Goal: Task Accomplishment & Management: Manage account settings

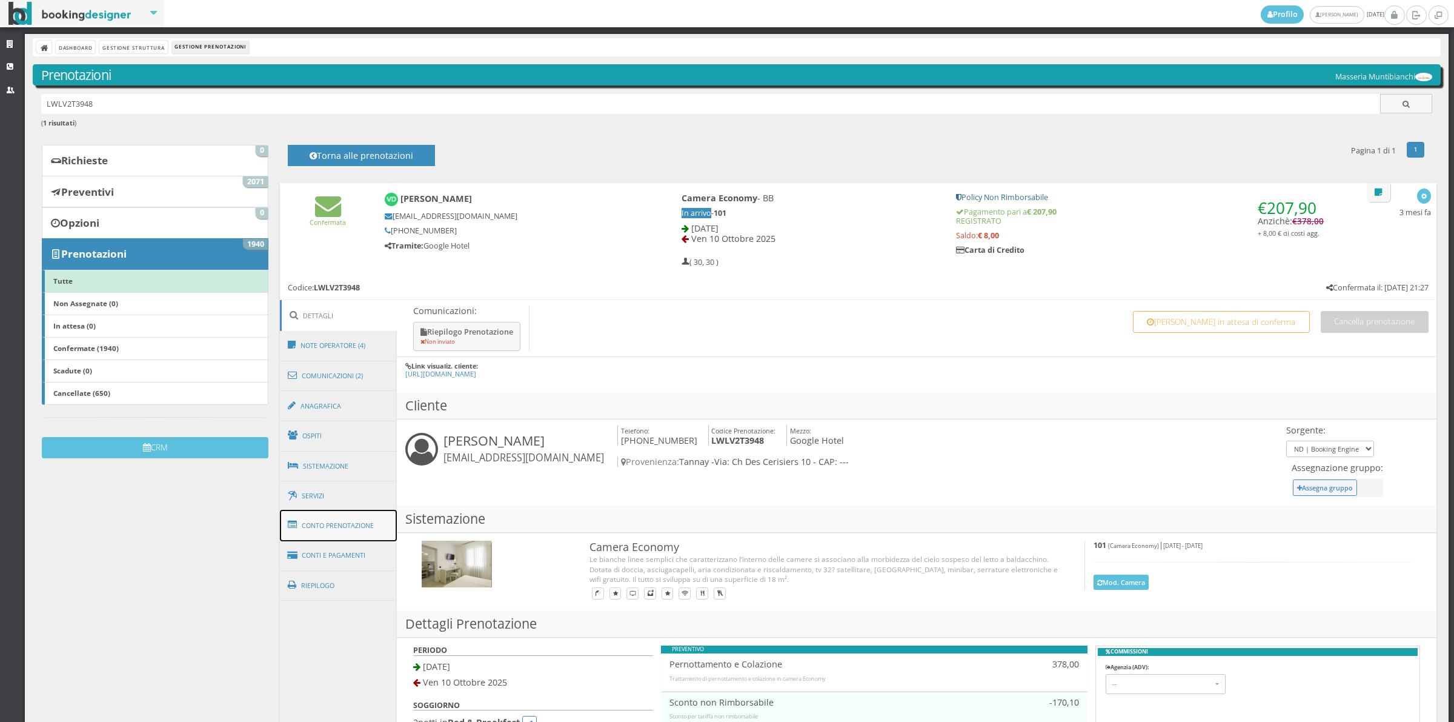
click at [359, 528] on link "Conto Prenotazione" at bounding box center [339, 526] width 118 height 32
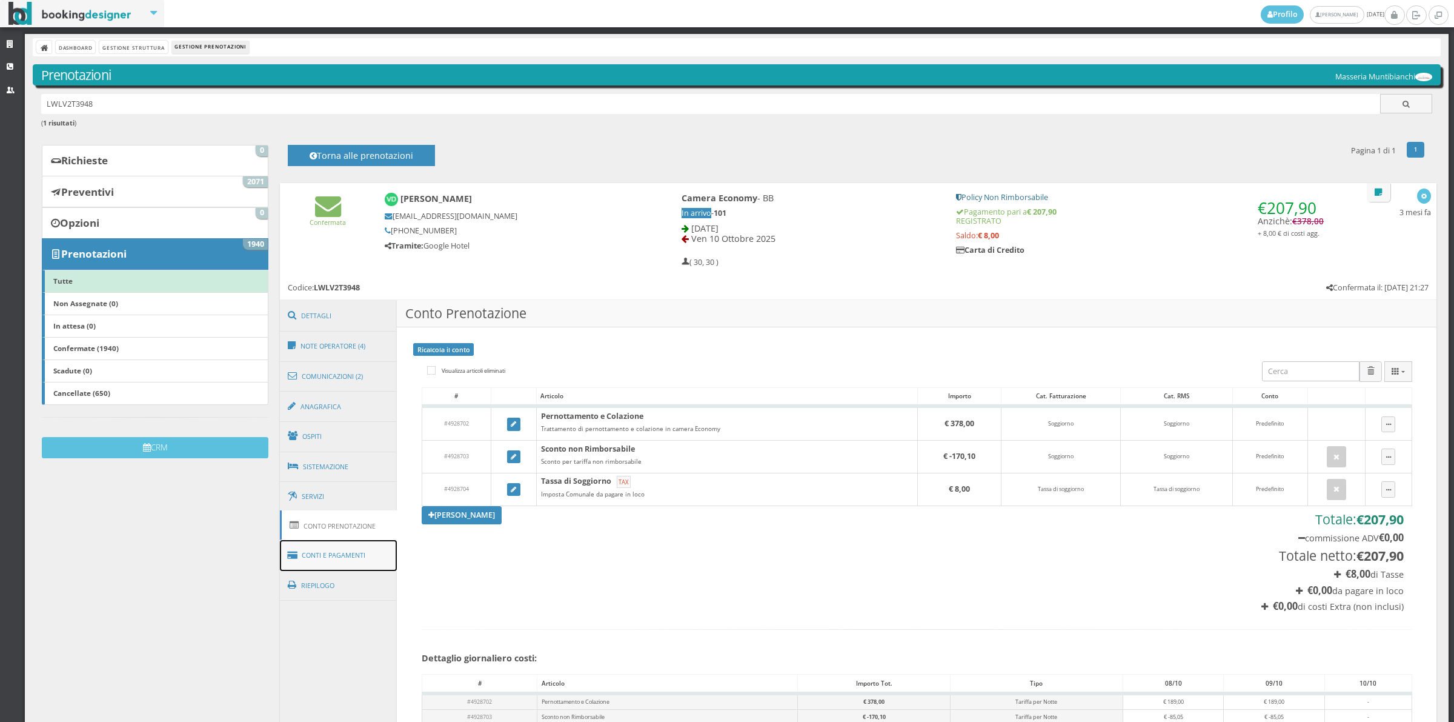
click at [359, 550] on link "Conti e Pagamenti" at bounding box center [339, 555] width 118 height 31
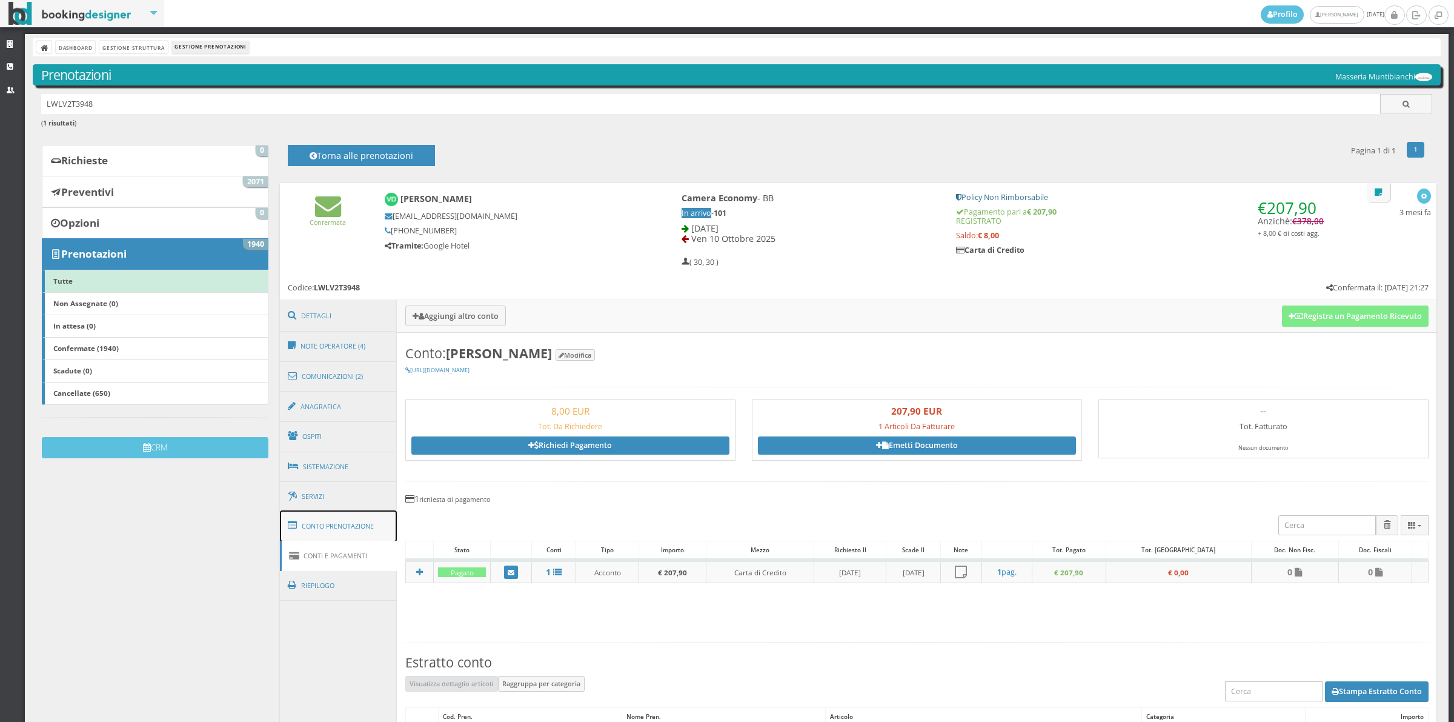
click at [356, 522] on link "Conto Prenotazione" at bounding box center [339, 526] width 118 height 32
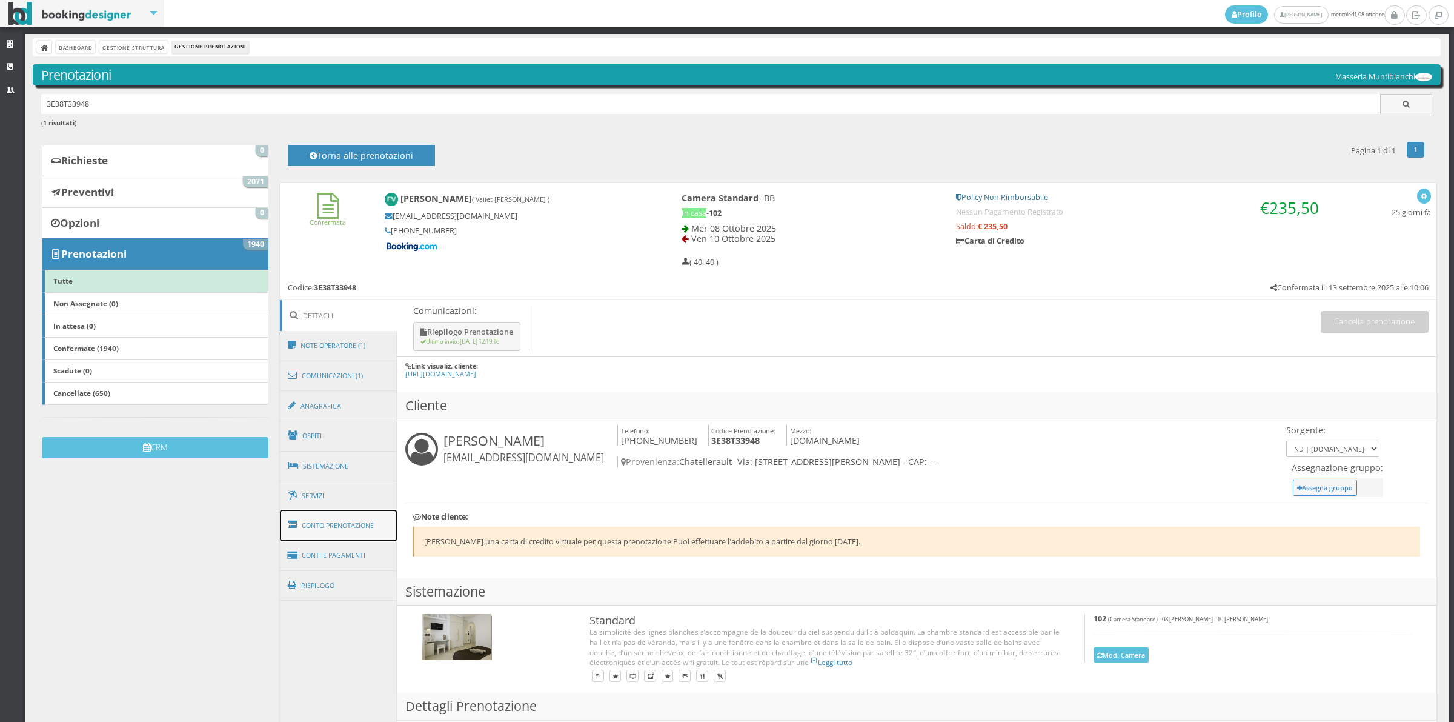
click at [377, 537] on link "Conto Prenotazione" at bounding box center [339, 526] width 118 height 32
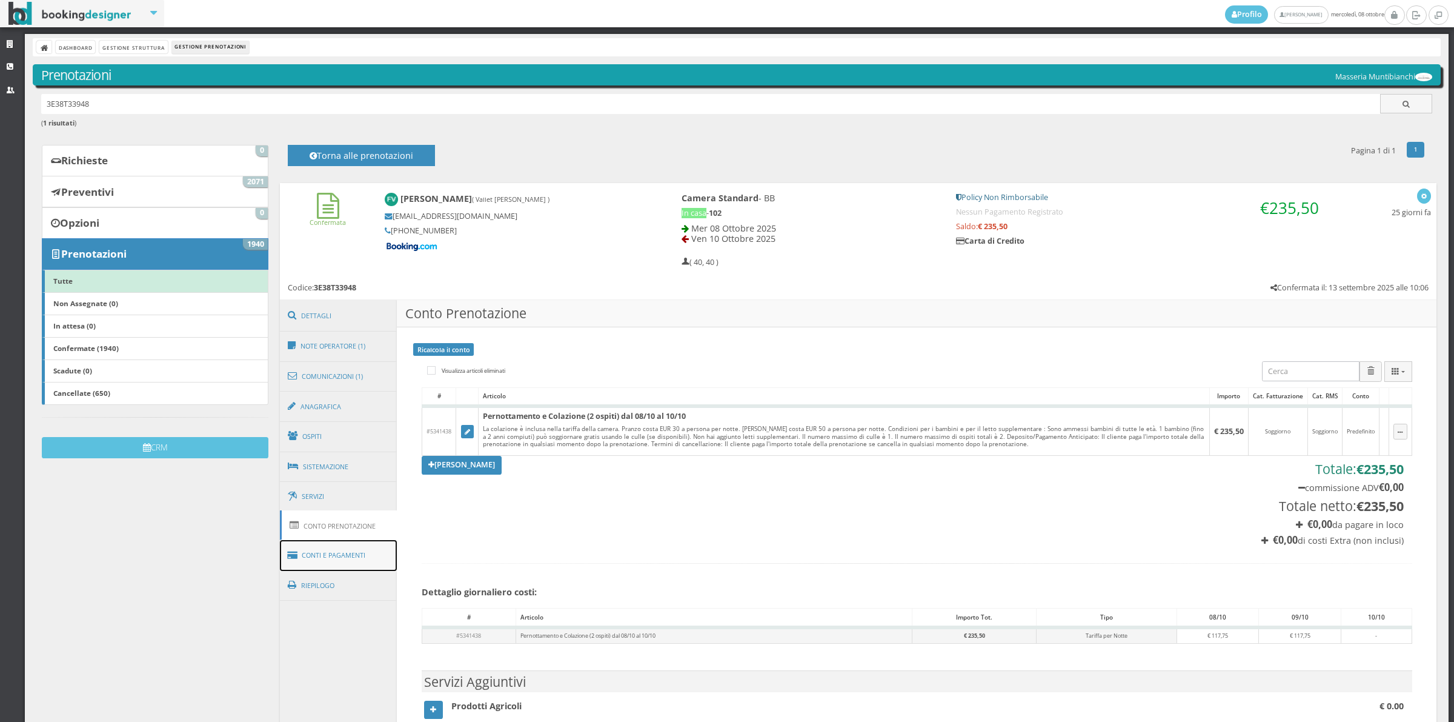
click at [374, 556] on link "Conti e Pagamenti" at bounding box center [339, 555] width 118 height 31
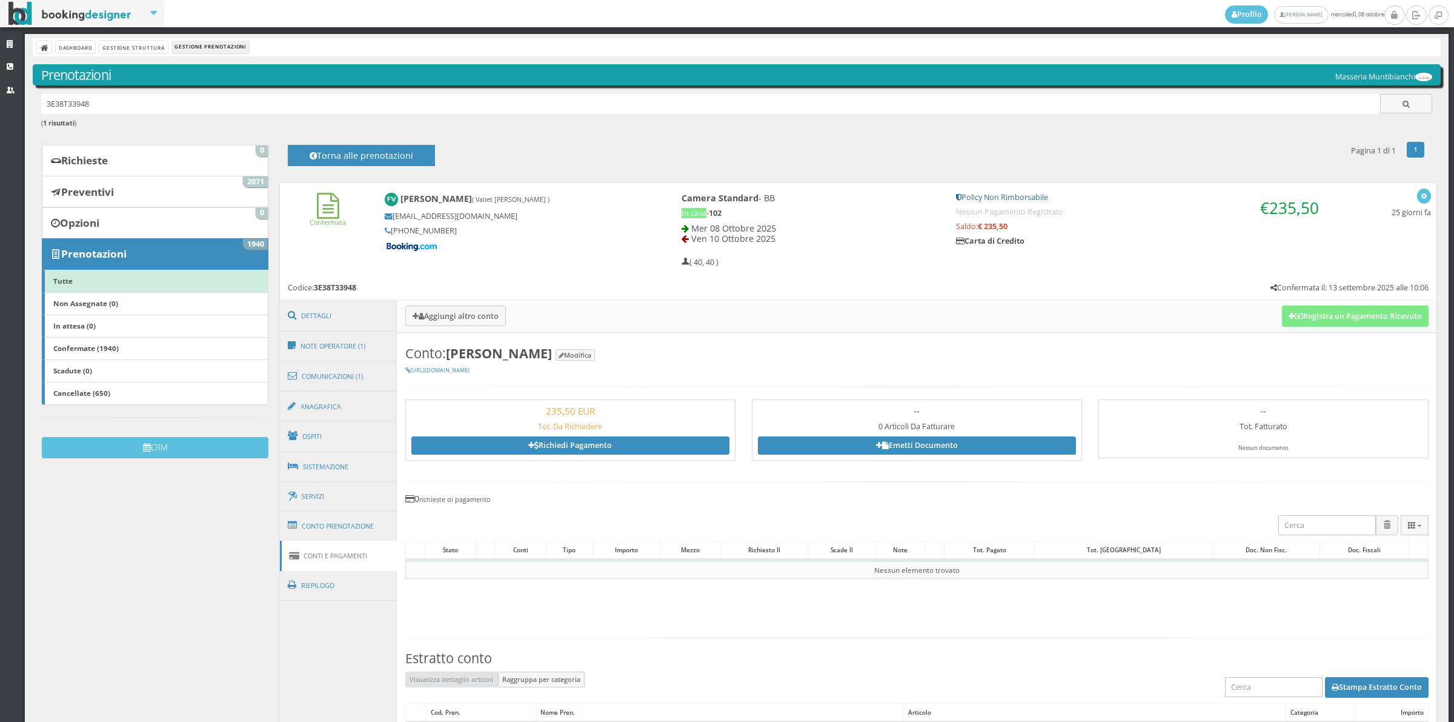
click at [364, 542] on link "Conti e Pagamenti" at bounding box center [339, 555] width 118 height 30
click at [362, 534] on link "Conto Prenotazione" at bounding box center [339, 526] width 118 height 32
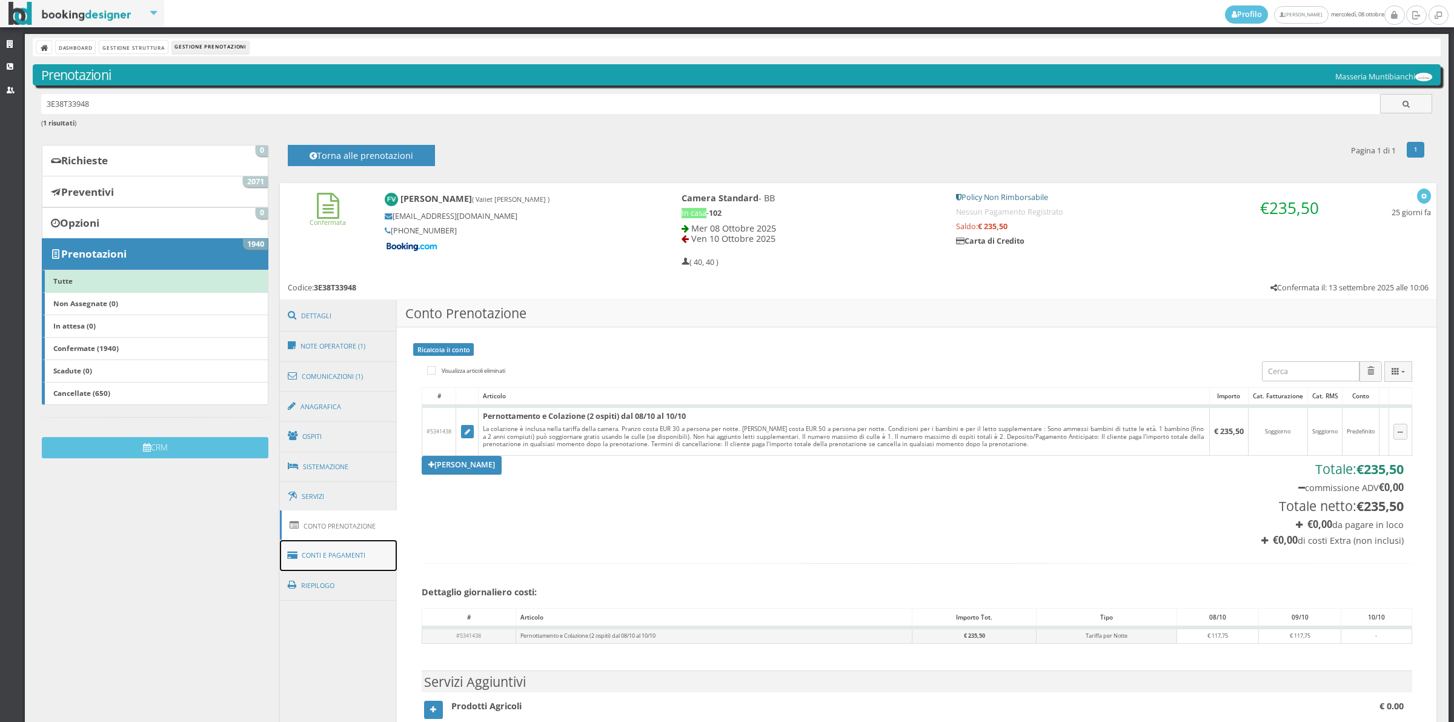
click at [364, 558] on link "Conti e Pagamenti" at bounding box center [339, 555] width 118 height 31
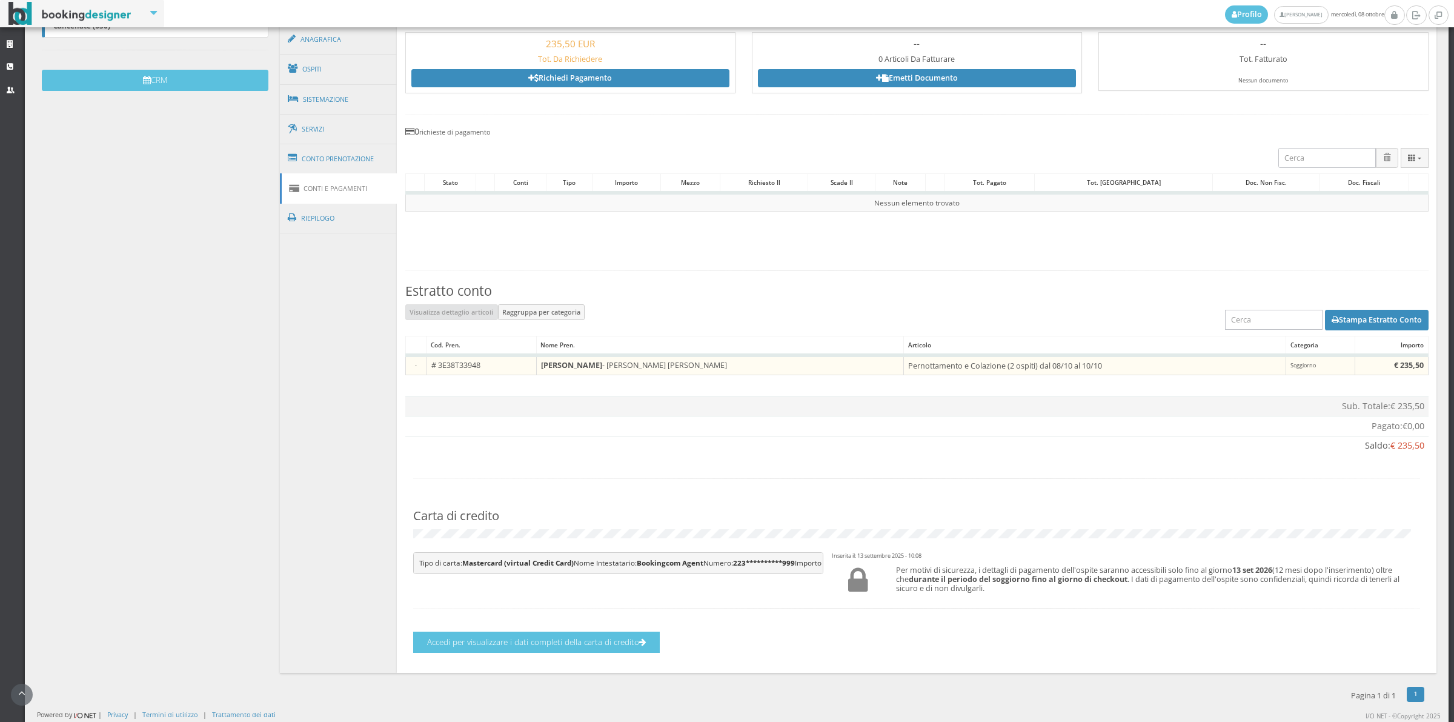
scroll to position [436, 0]
click at [501, 640] on button "Accedi per visualizzare i dati completi della carta di credito" at bounding box center [536, 641] width 247 height 21
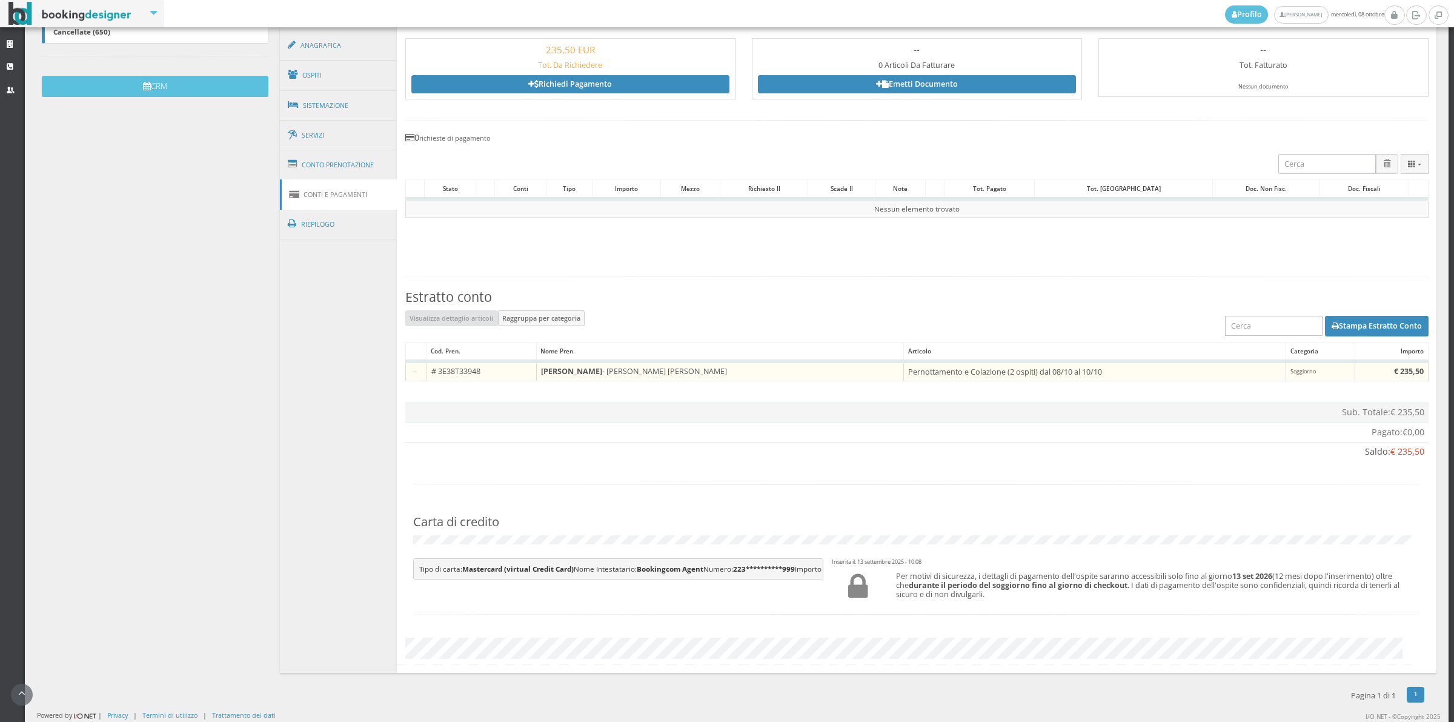
click at [771, 673] on section "Conto: Franck Vallet Modifica https://bookingdesigner.com/srv/masseriamuntibian…" at bounding box center [917, 323] width 1040 height 702
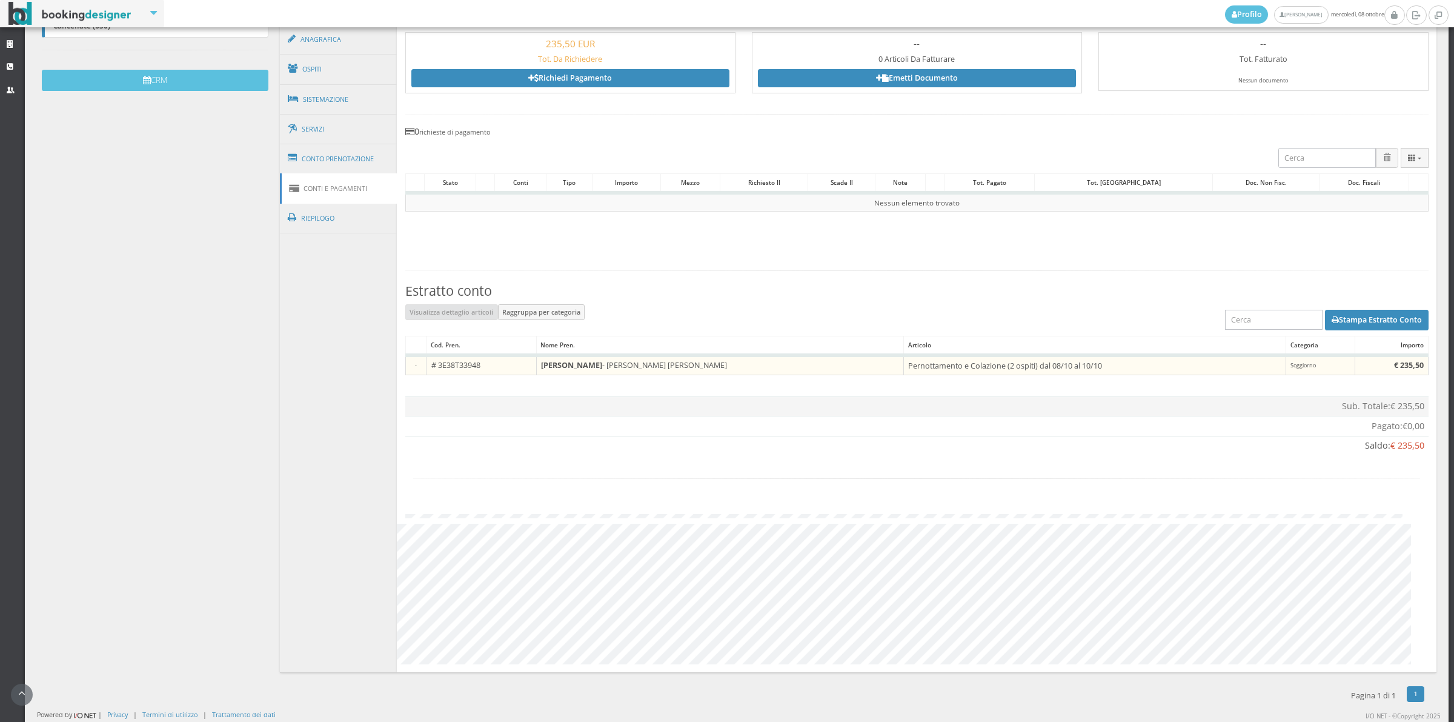
scroll to position [401, 0]
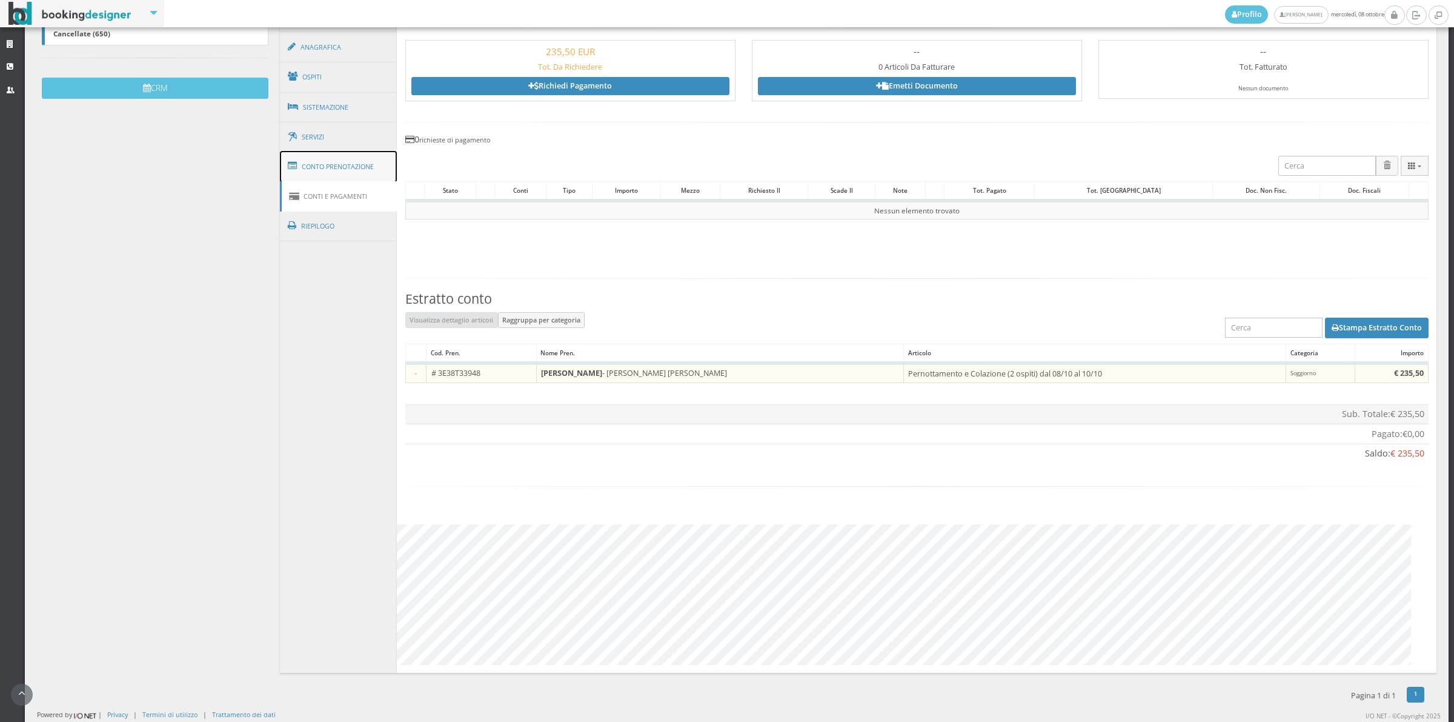
click at [347, 170] on link "Conto Prenotazione" at bounding box center [339, 167] width 118 height 32
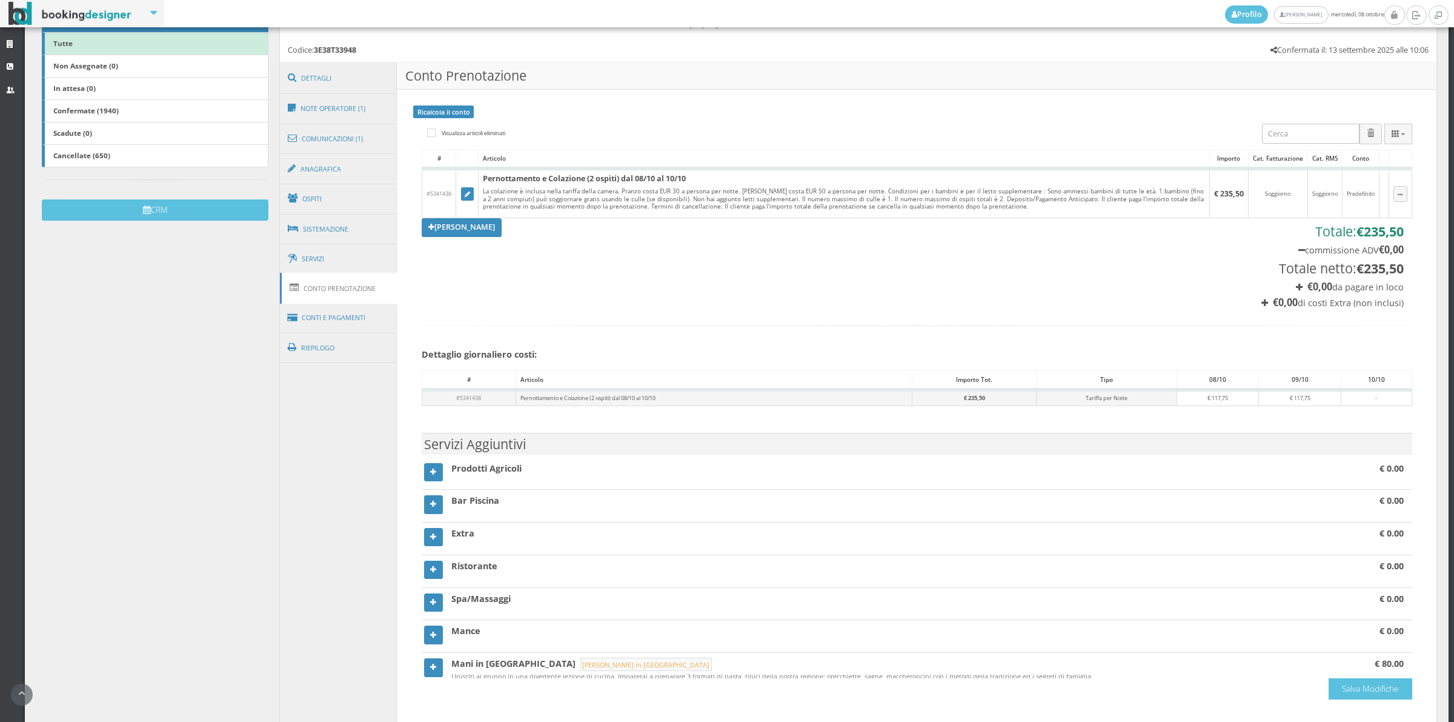
scroll to position [239, 0]
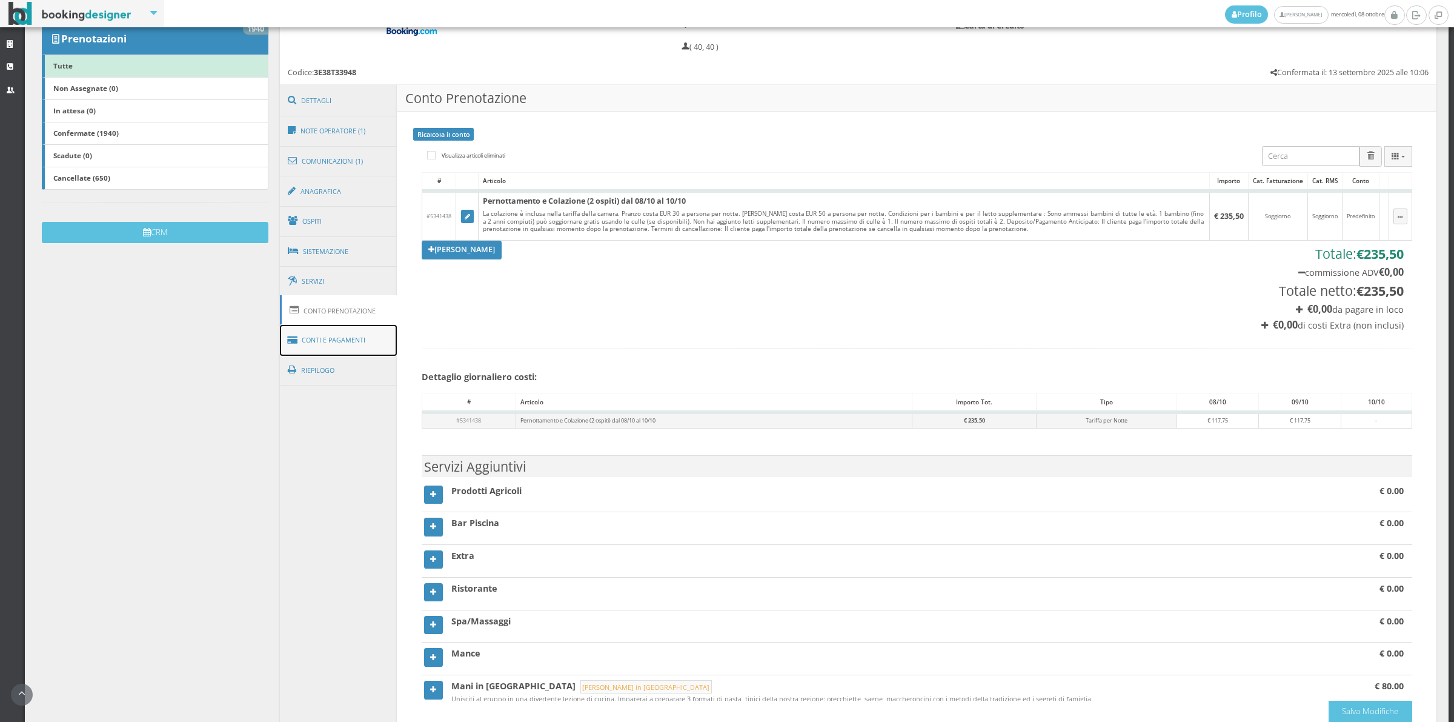
click at [374, 334] on link "Conti e Pagamenti" at bounding box center [339, 340] width 118 height 31
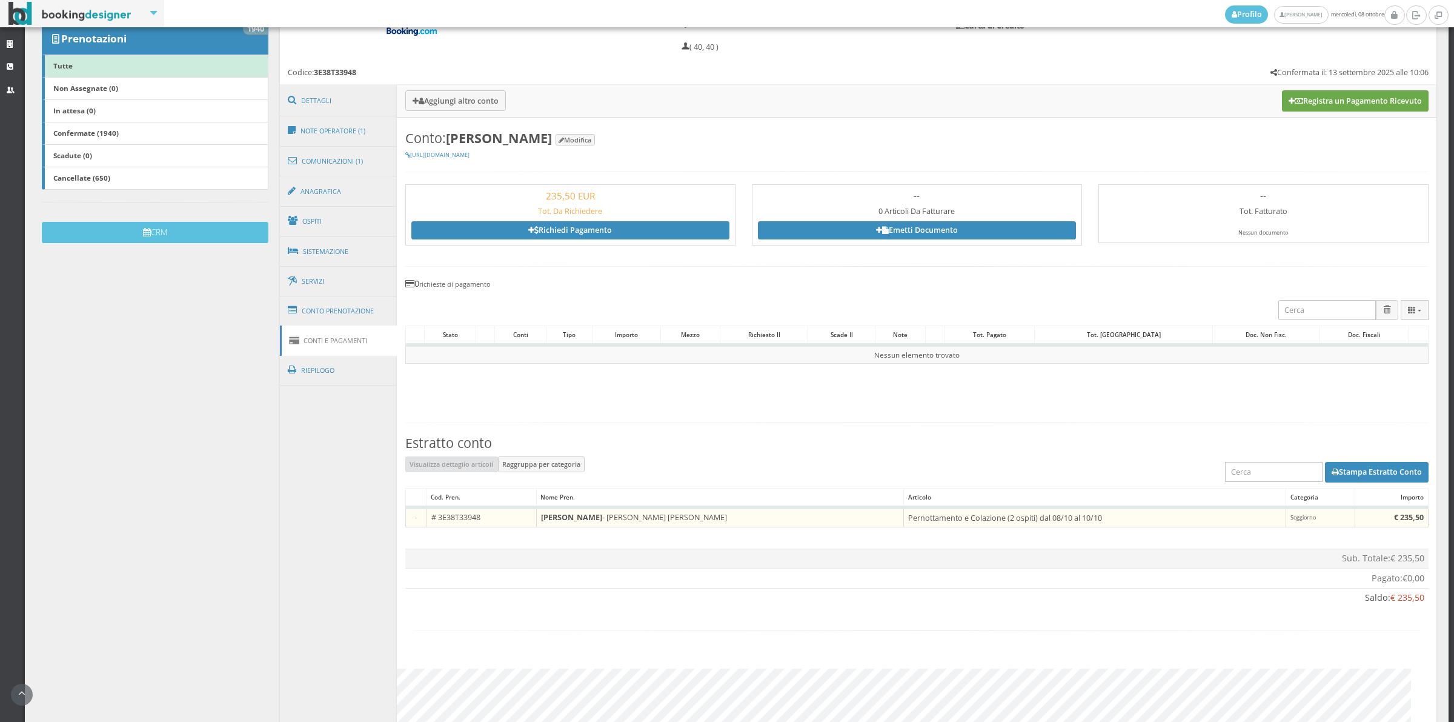
click at [1348, 104] on button "Registra un Pagamento Ricevuto" at bounding box center [1355, 100] width 147 height 21
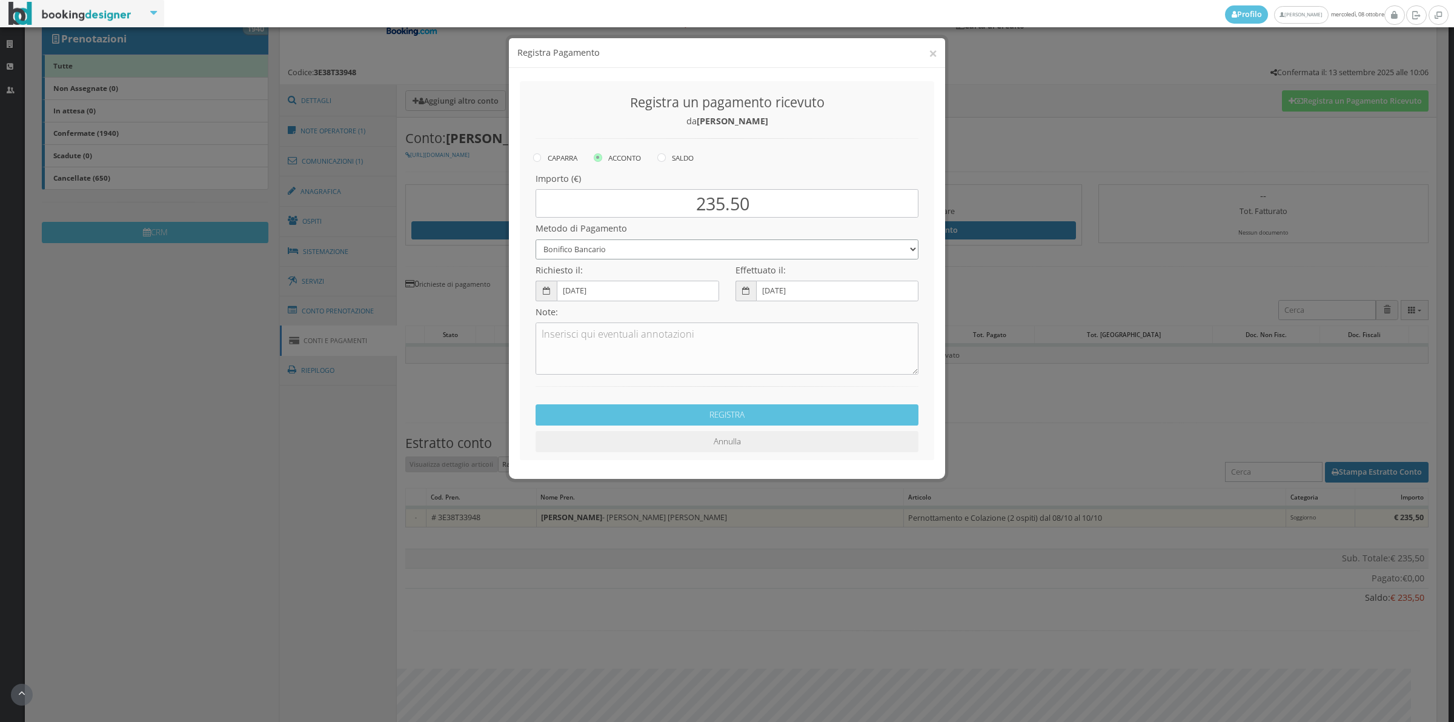
click at [611, 256] on select "Bonifico Bancario Carta di Credito Contanti Assegno Bancario Assegno Circolare …" at bounding box center [727, 249] width 383 height 20
select select "2589"
click at [536, 239] on select "Bonifico Bancario Carta di Credito Contanti Assegno Bancario Assegno Circolare …" at bounding box center [727, 249] width 383 height 20
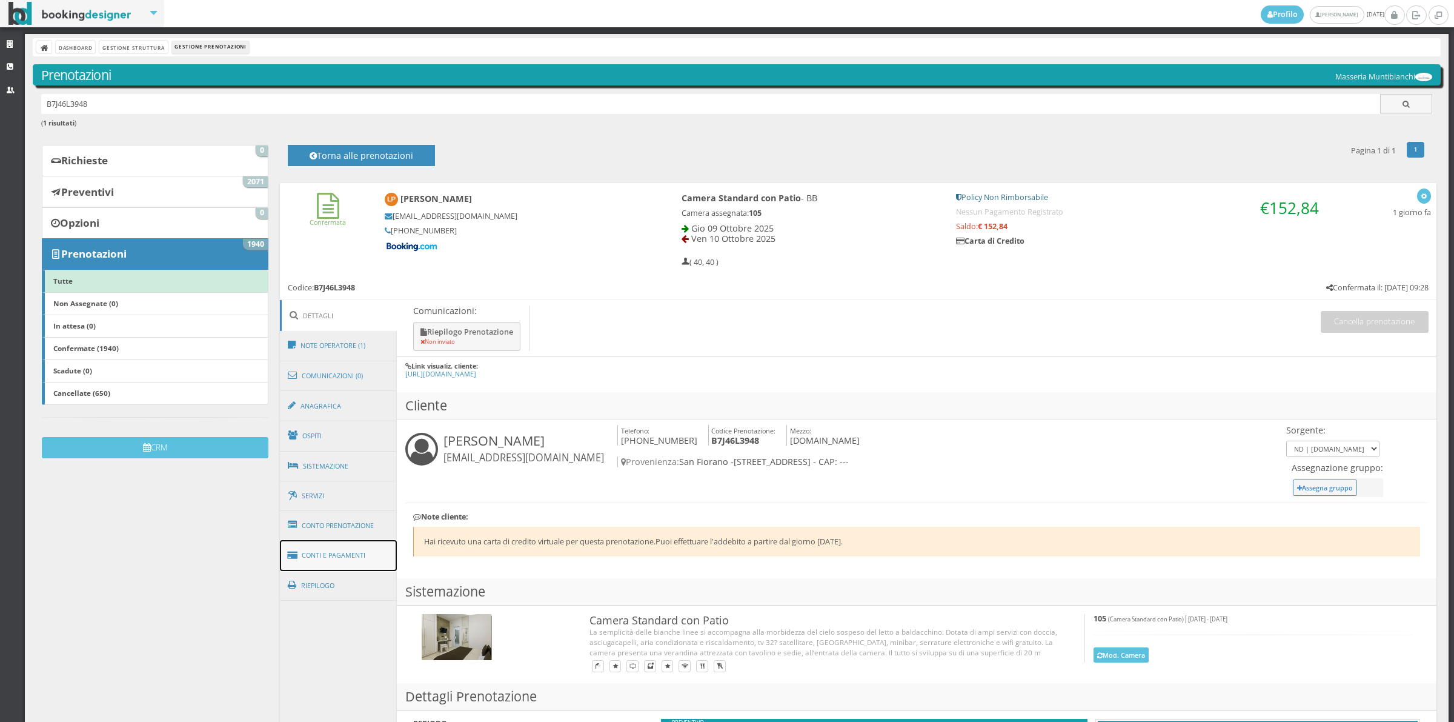
click at [345, 547] on link "Conti e Pagamenti" at bounding box center [339, 555] width 118 height 31
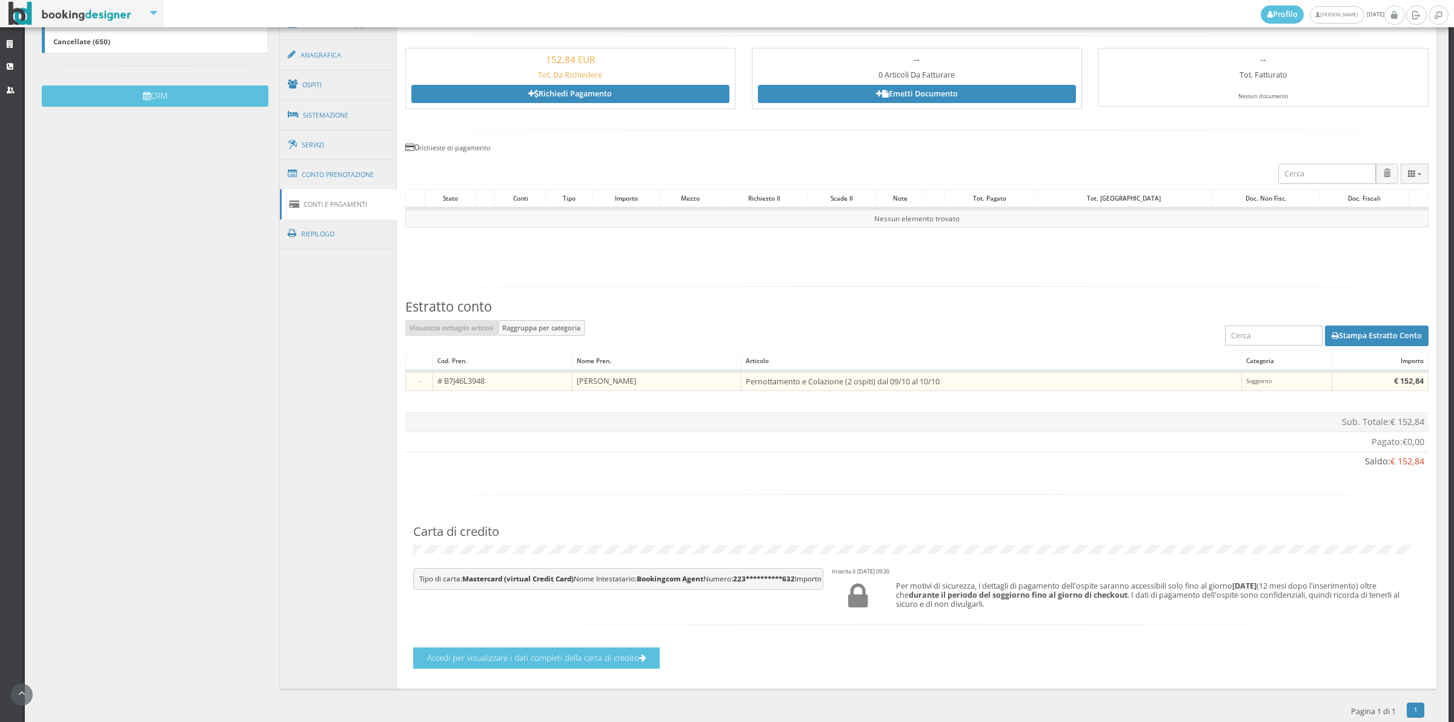
scroll to position [436, 0]
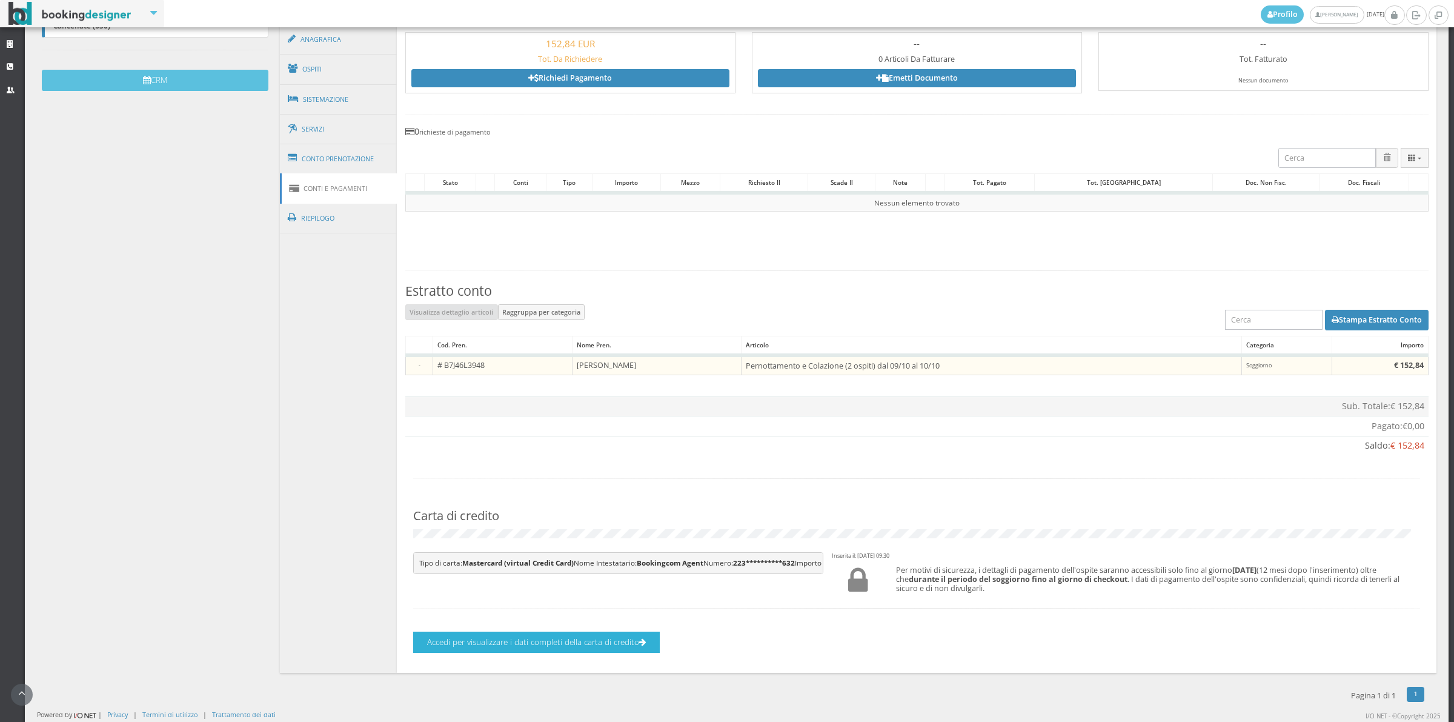
click at [502, 639] on button "Accedi per visualizzare i dati completi della carta di credito" at bounding box center [536, 641] width 247 height 21
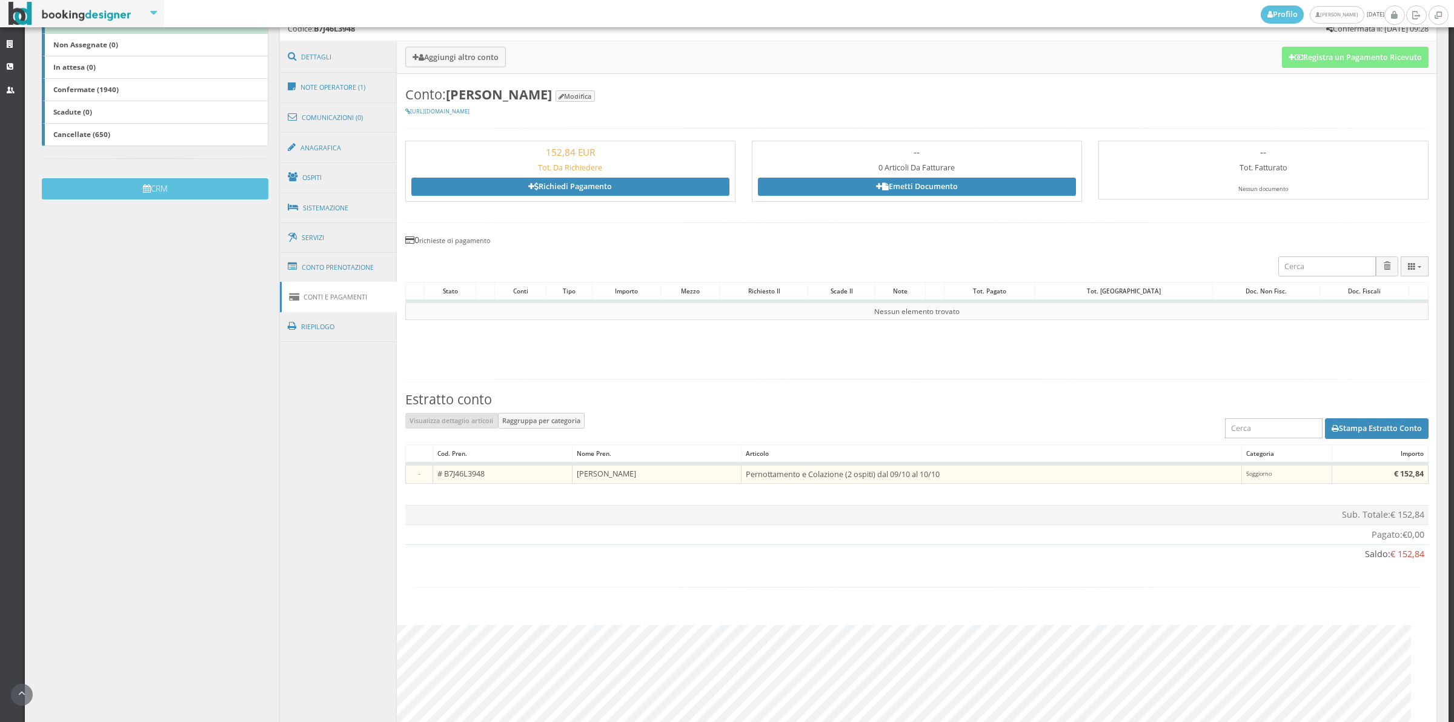
scroll to position [148, 0]
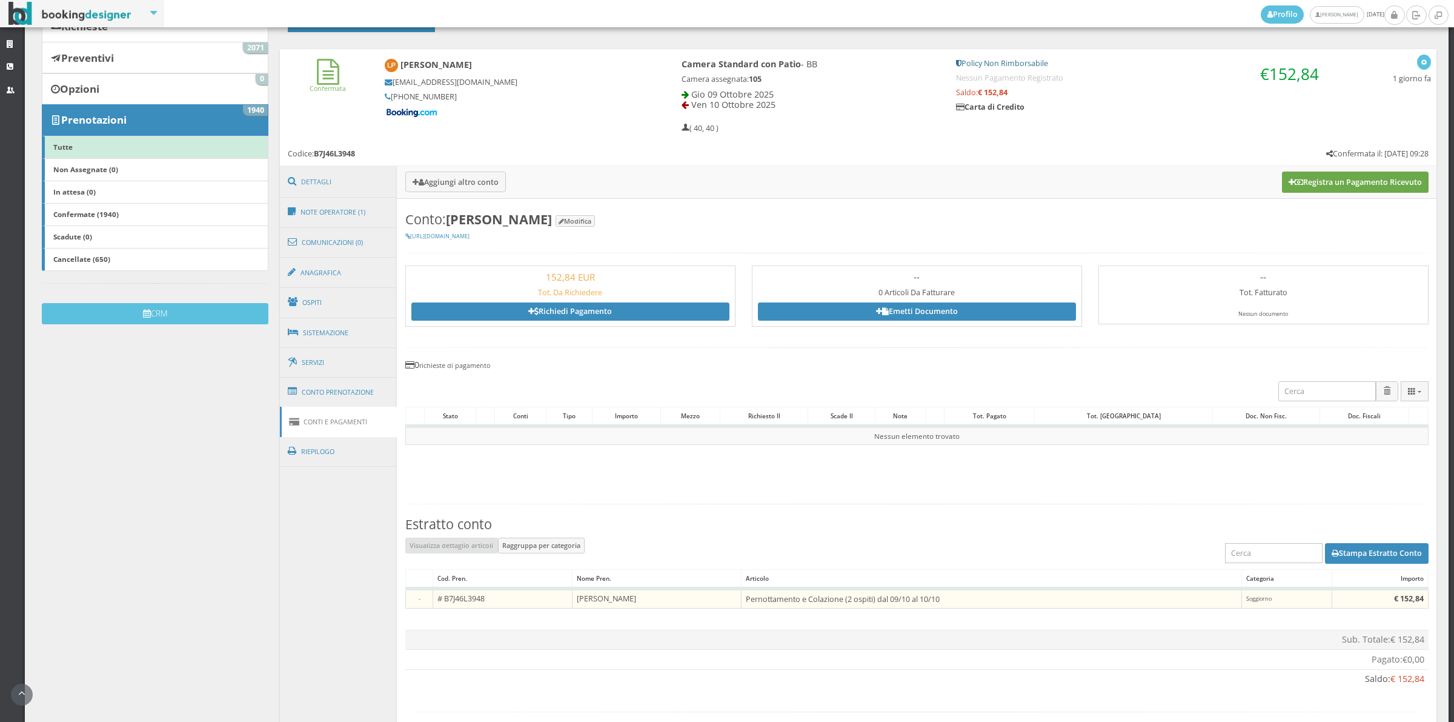
click at [1338, 191] on button "Registra un Pagamento Ricevuto" at bounding box center [1355, 181] width 147 height 21
click at [1338, 191] on h3 "Aggiungi altro conto Registra un Pagamento Ricevuto" at bounding box center [917, 182] width 1040 height 32
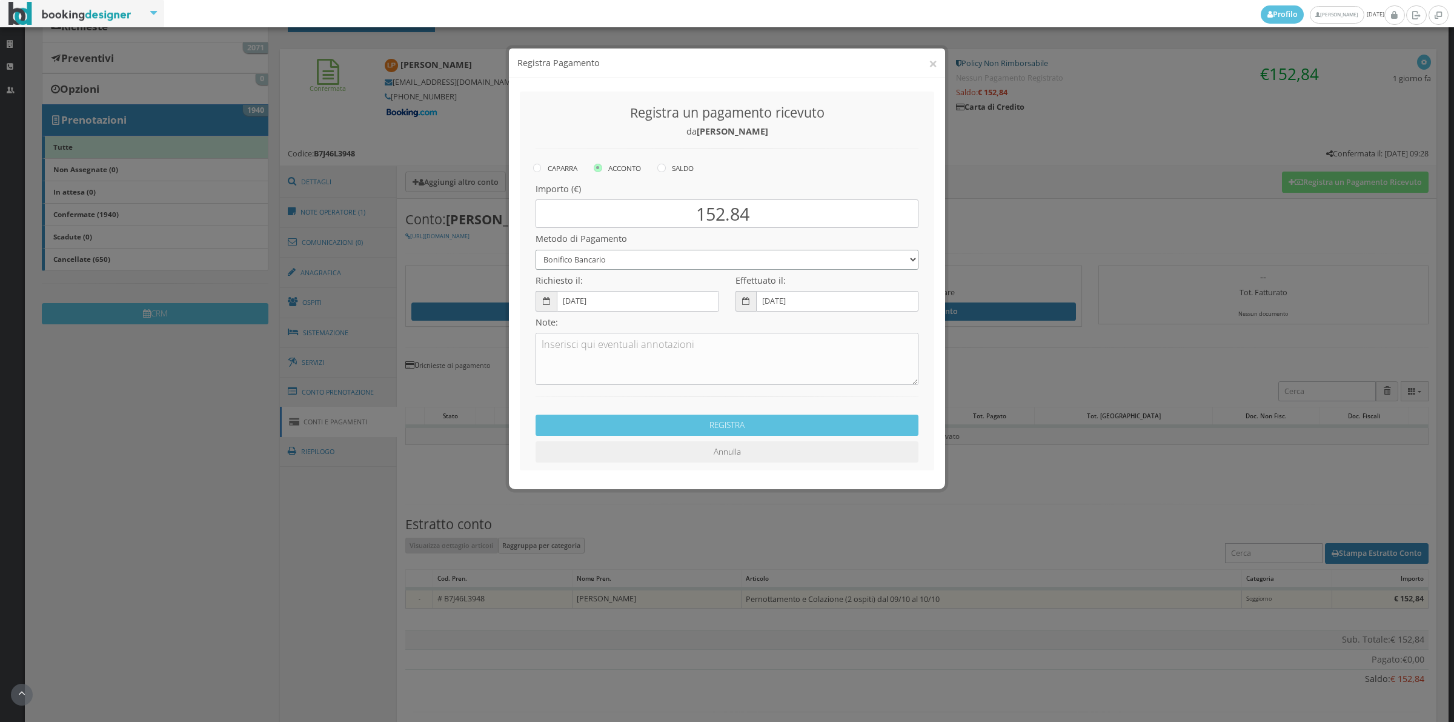
click at [665, 249] on select "Bonifico Bancario Carta di Credito Contanti Assegno Bancario Assegno Circolare …" at bounding box center [727, 249] width 383 height 20
select select "2589"
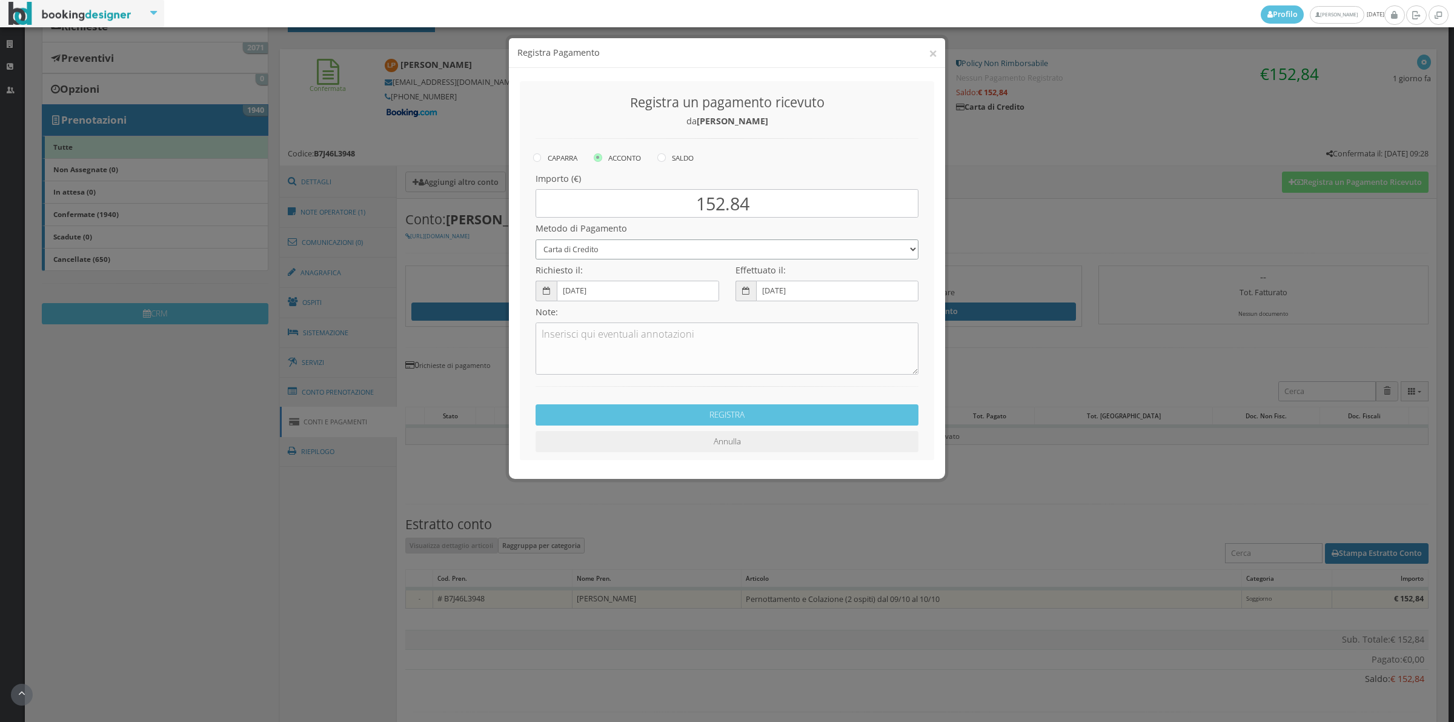
click at [536, 239] on select "Bonifico Bancario Carta di Credito Contanti Assegno Bancario Assegno Circolare …" at bounding box center [727, 249] width 383 height 20
click at [596, 344] on textarea at bounding box center [727, 348] width 383 height 52
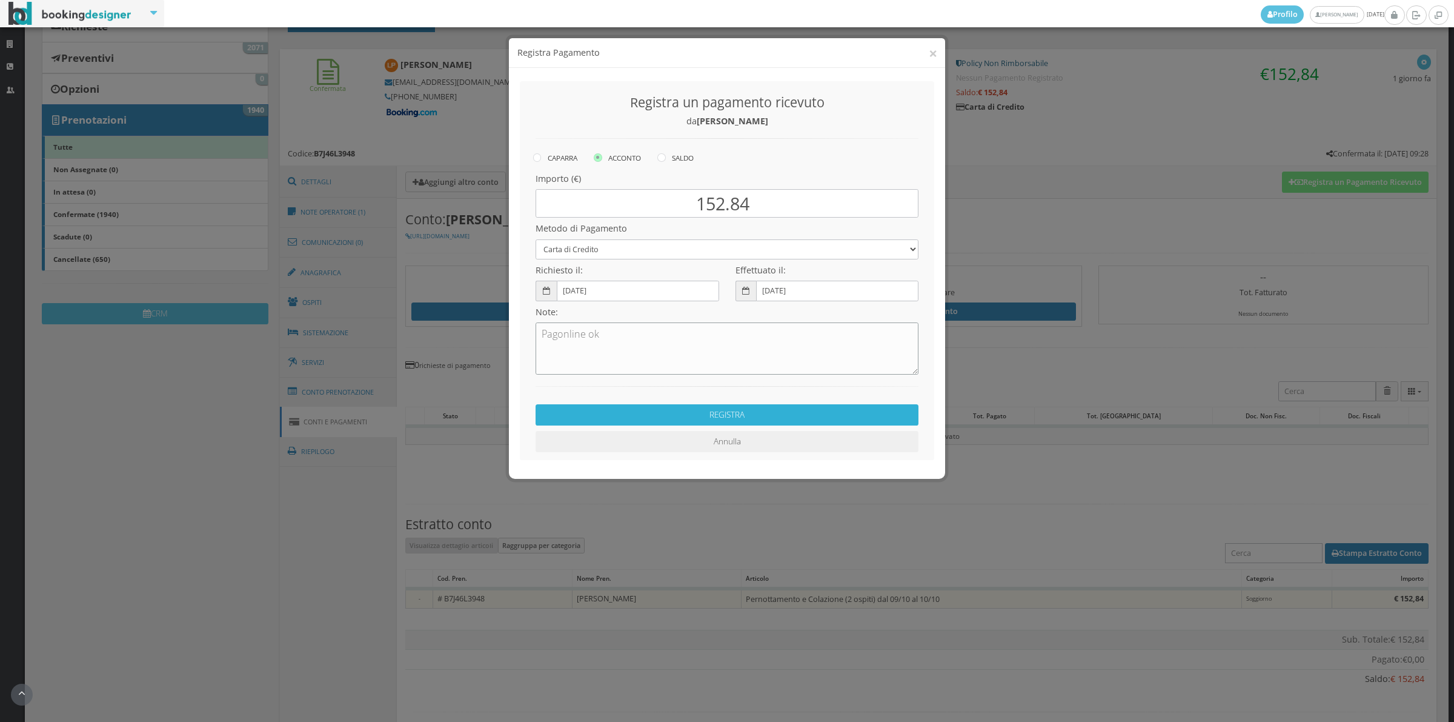
type textarea "Pagonline ok"
click at [671, 410] on button "REGISTRA" at bounding box center [727, 414] width 383 height 21
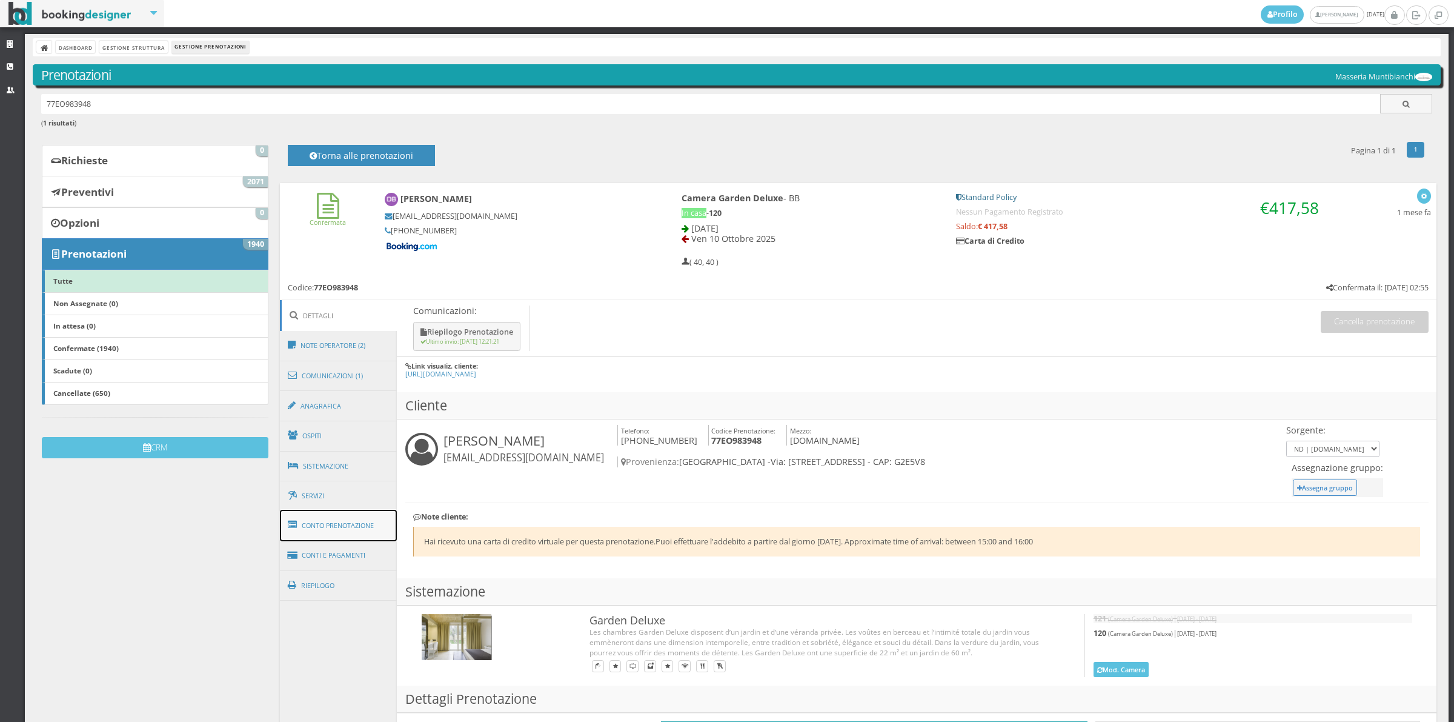
click at [374, 522] on link "Conto Prenotazione" at bounding box center [339, 526] width 118 height 32
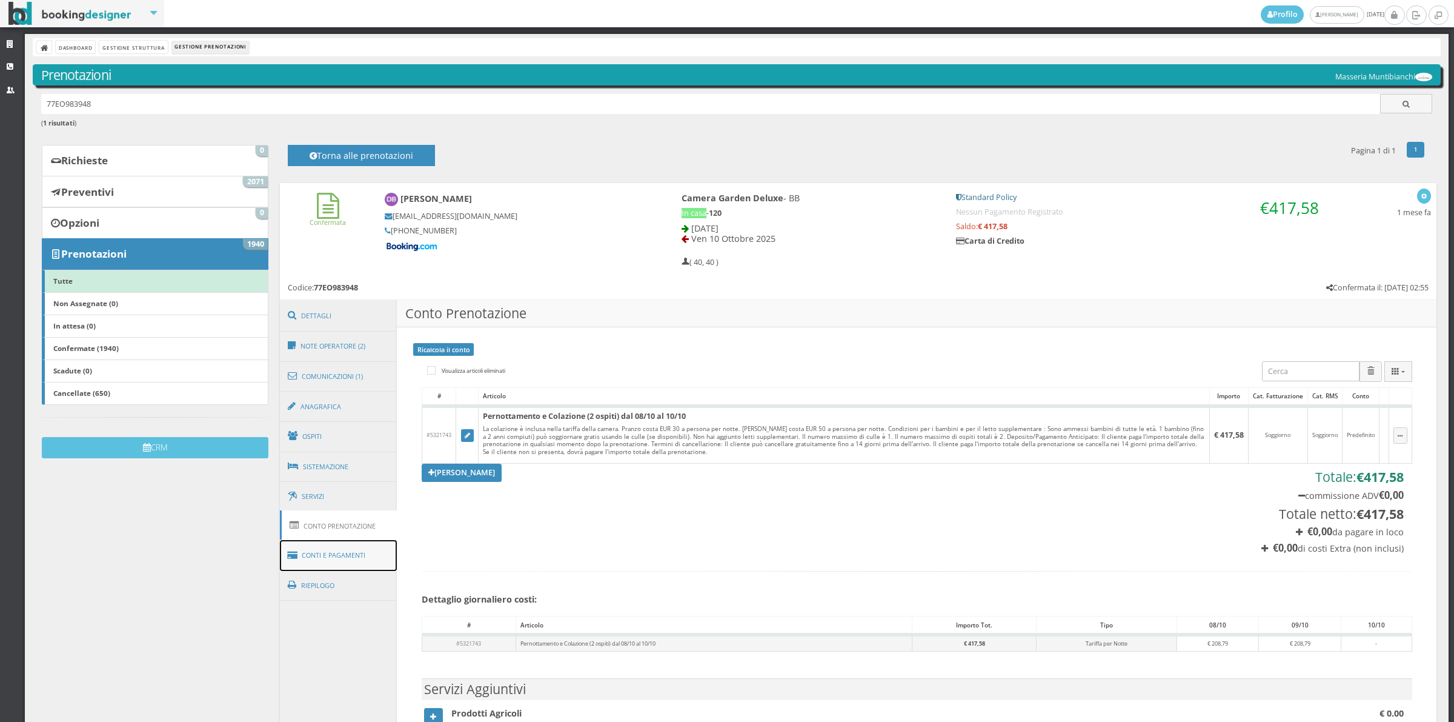
click at [351, 566] on link "Conti e Pagamenti" at bounding box center [339, 555] width 118 height 31
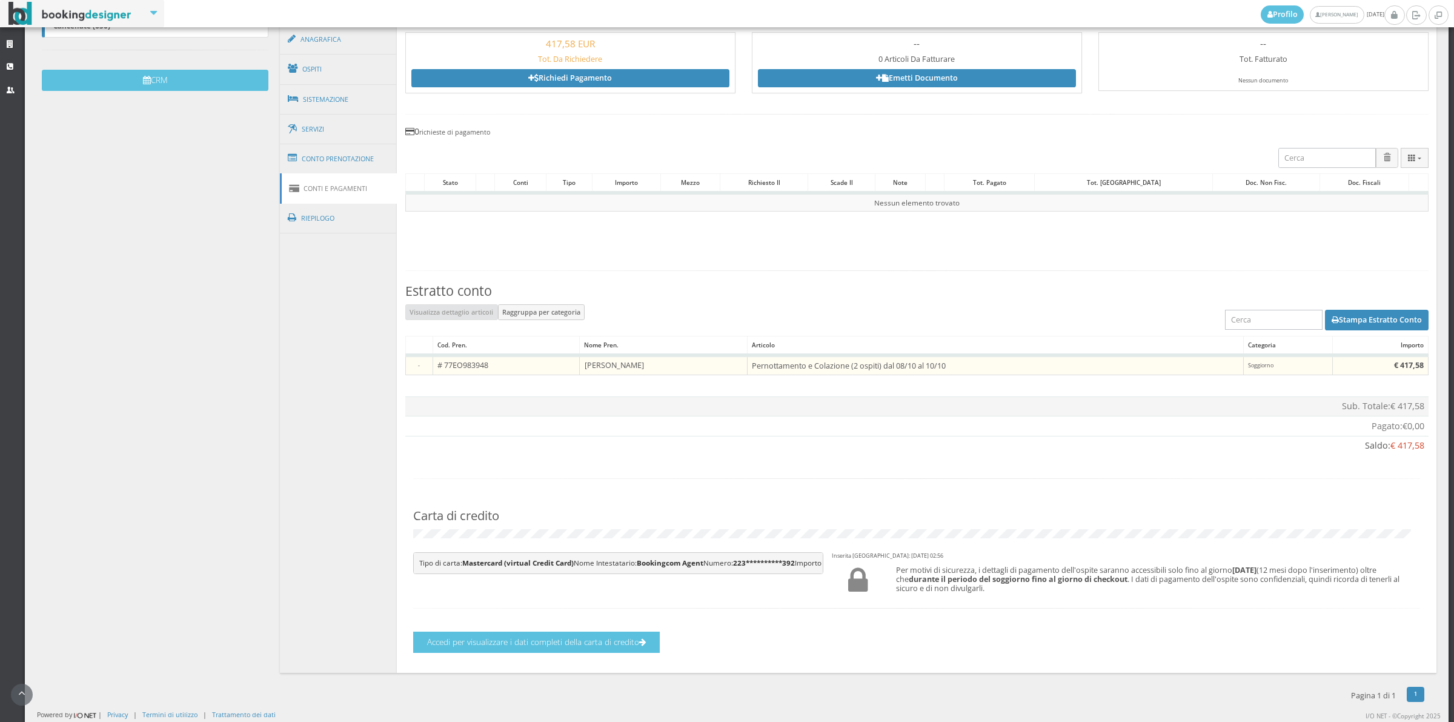
scroll to position [436, 0]
click at [554, 635] on button "Accedi per visualizzare i dati completi della carta di credito" at bounding box center [536, 641] width 247 height 21
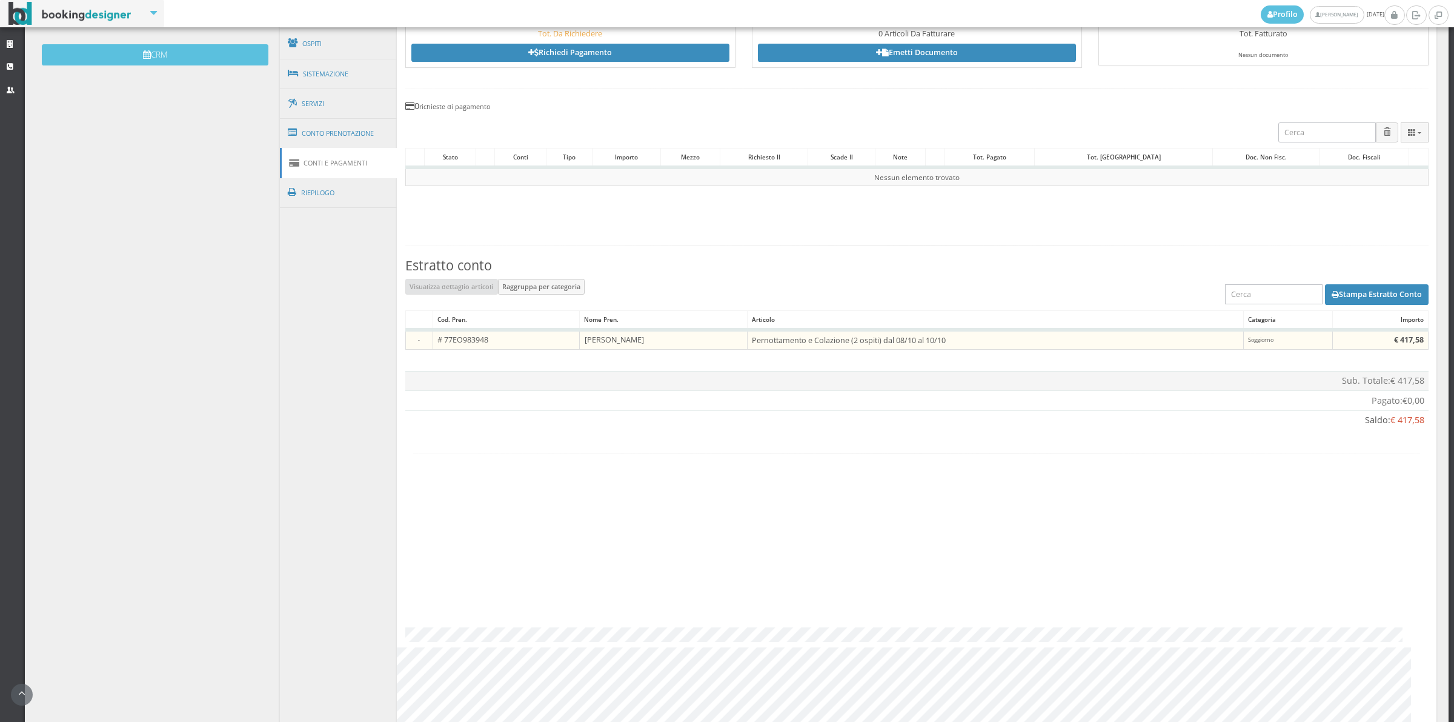
scroll to position [401, 0]
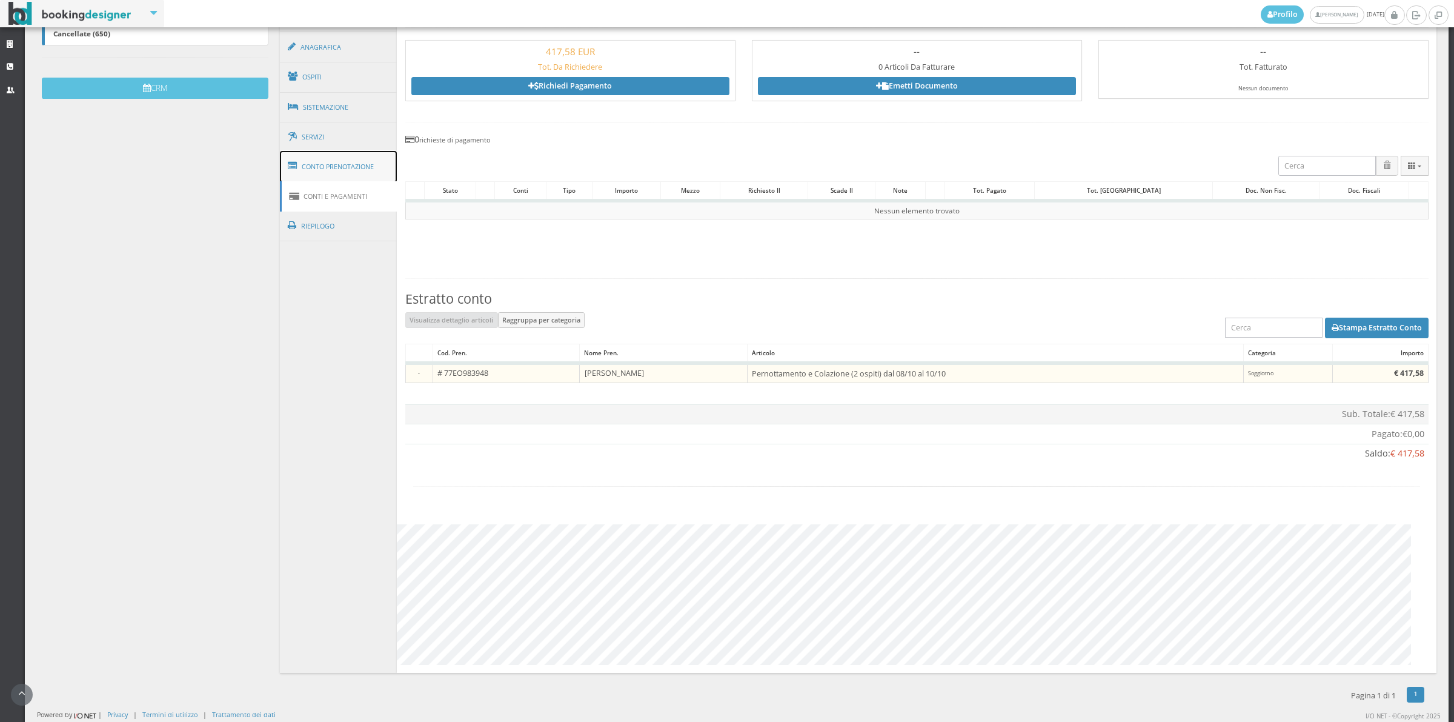
click at [334, 164] on link "Conto Prenotazione" at bounding box center [339, 167] width 118 height 32
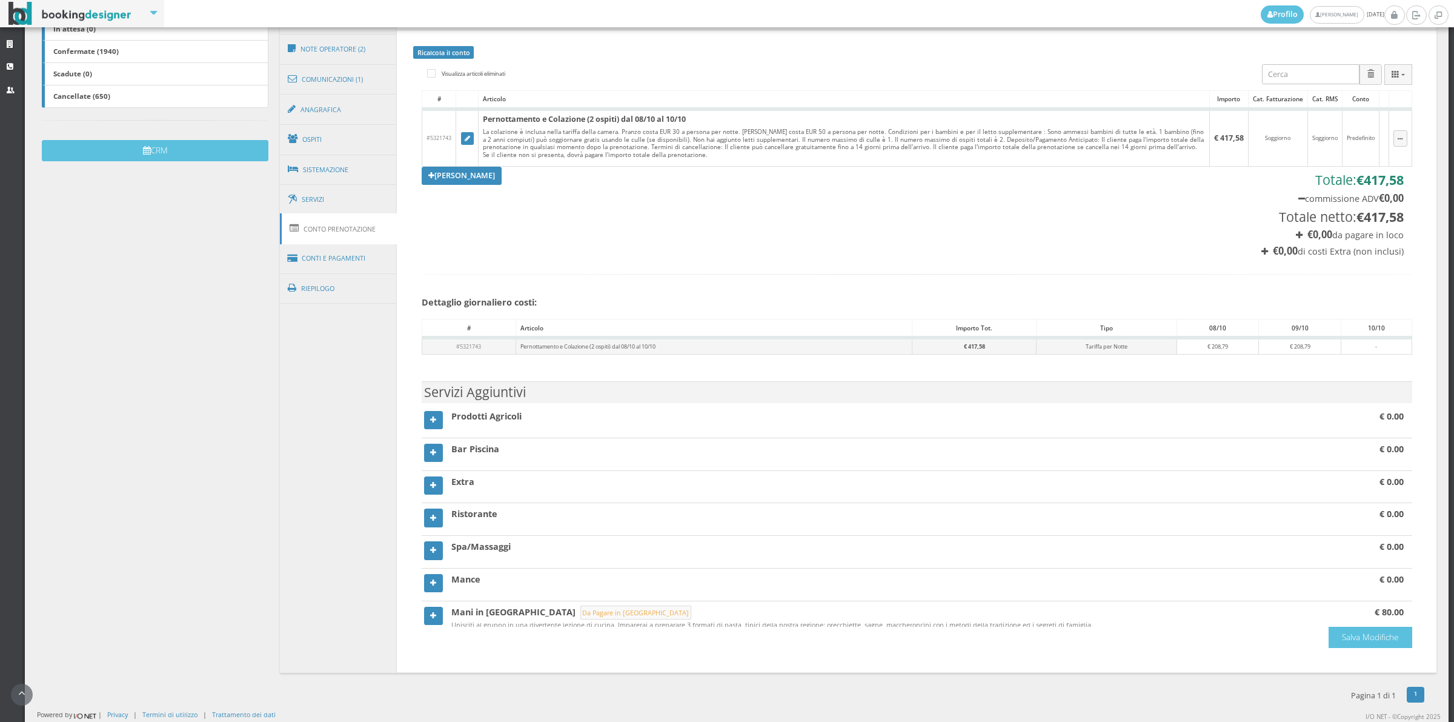
scroll to position [331, 0]
click at [337, 254] on link "Conti e Pagamenti" at bounding box center [339, 258] width 118 height 31
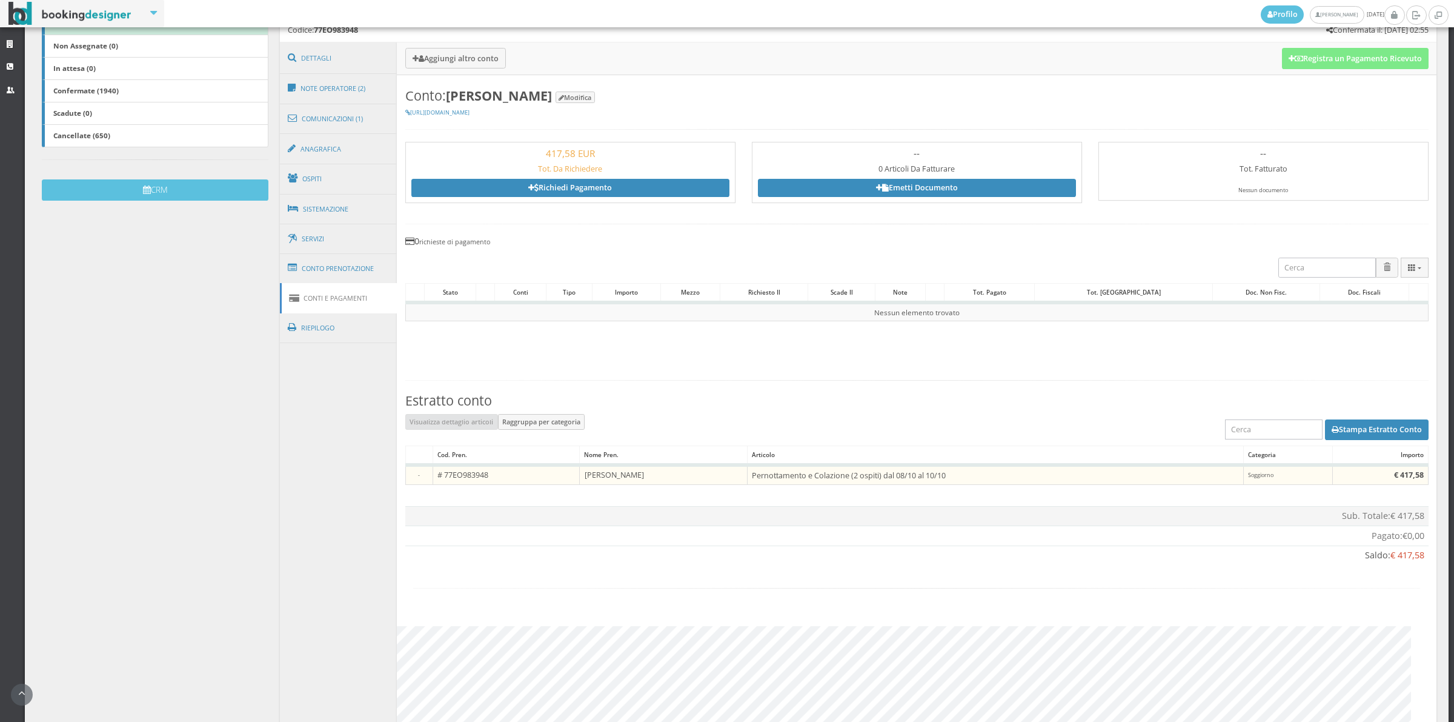
scroll to position [247, 0]
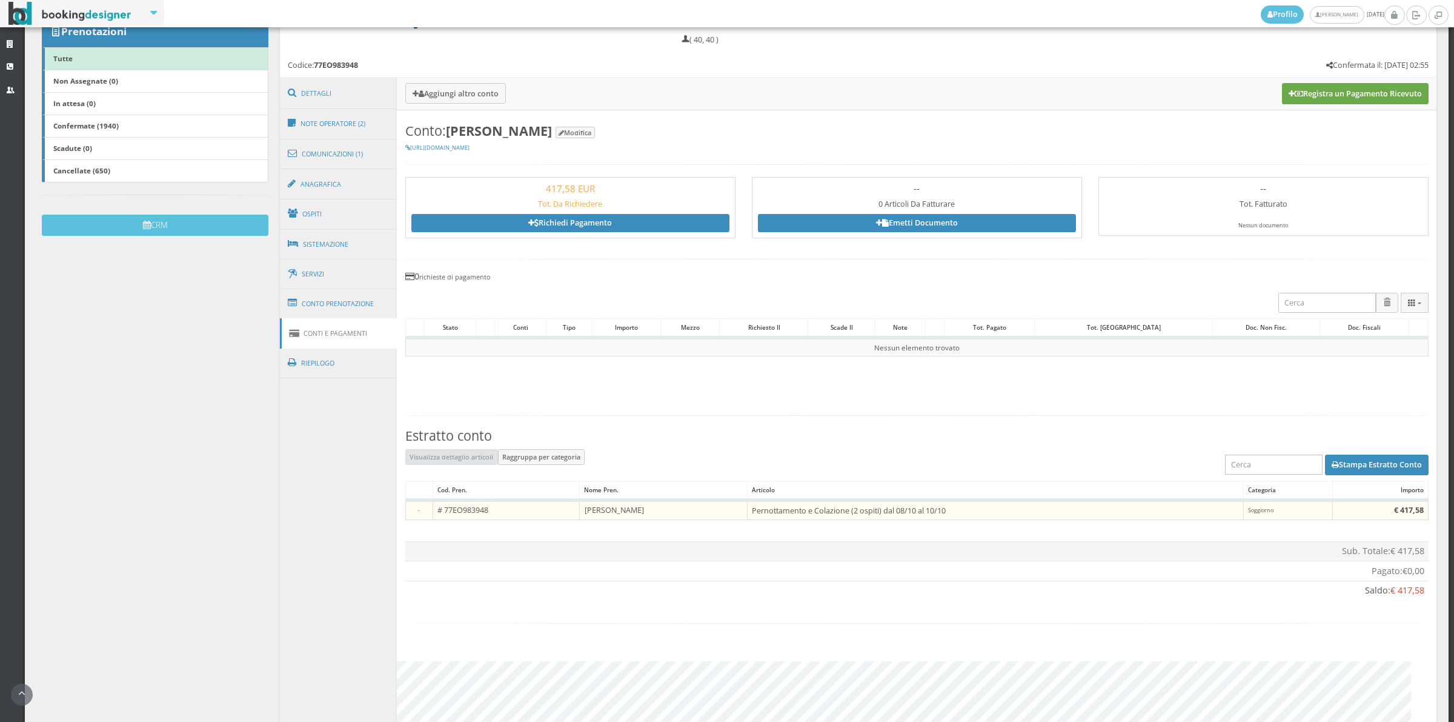
click at [1363, 95] on button "Registra un Pagamento Ricevuto" at bounding box center [1355, 93] width 147 height 21
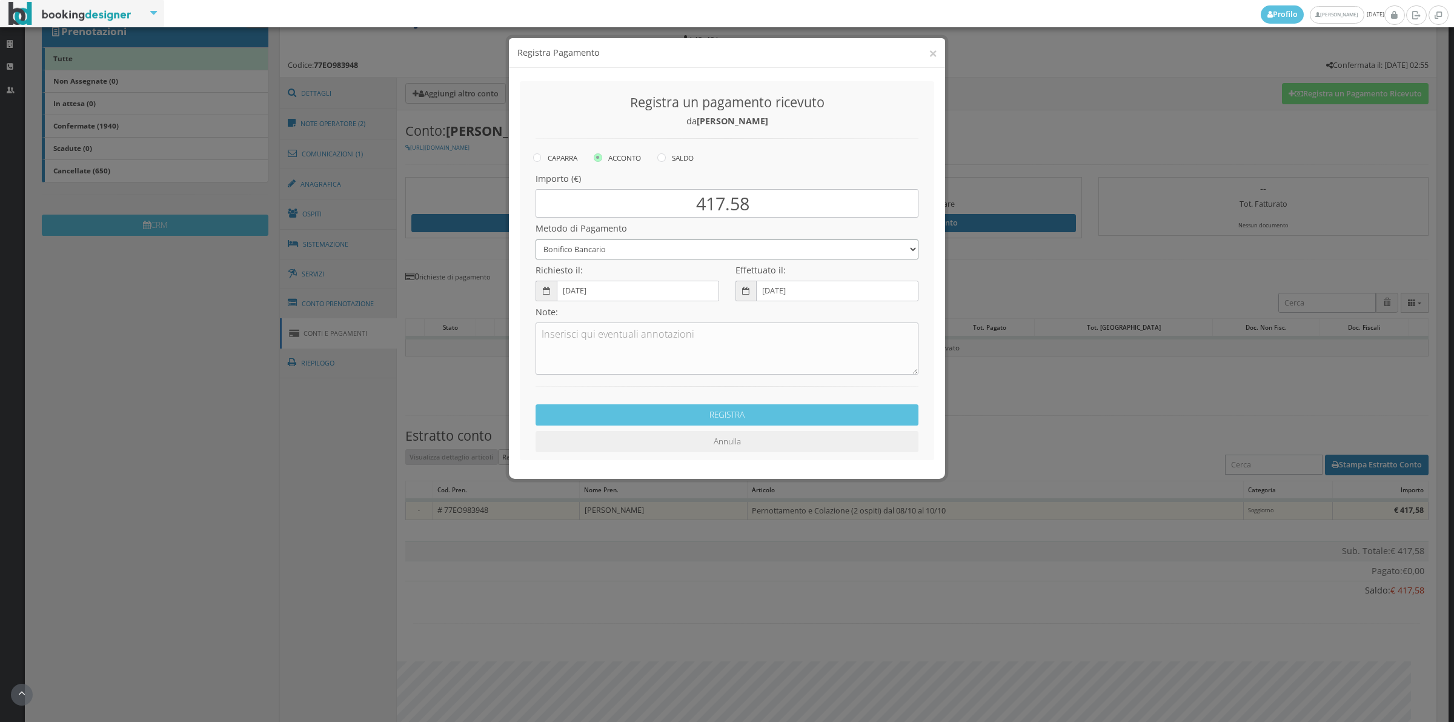
drag, startPoint x: 612, startPoint y: 247, endPoint x: 612, endPoint y: 259, distance: 11.5
click at [612, 247] on select "Bonifico Bancario Carta di Credito Contanti Assegno Bancario Assegno Circolare …" at bounding box center [727, 249] width 383 height 20
select select "2589"
click at [536, 239] on select "Bonifico Bancario Carta di Credito Contanti Assegno Bancario Assegno Circolare …" at bounding box center [727, 249] width 383 height 20
click at [599, 339] on textarea at bounding box center [727, 348] width 383 height 52
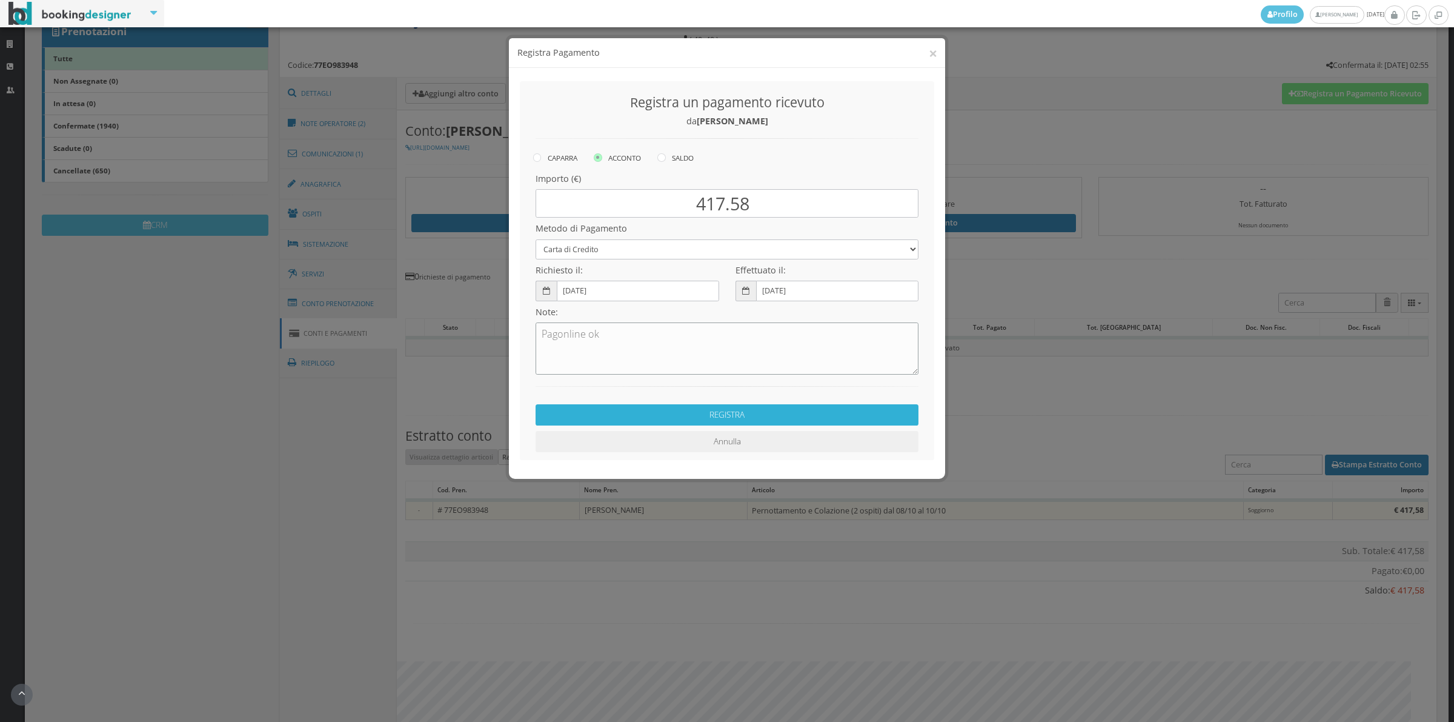
type textarea "Pagonline ok"
click at [724, 416] on button "REGISTRA" at bounding box center [727, 414] width 383 height 21
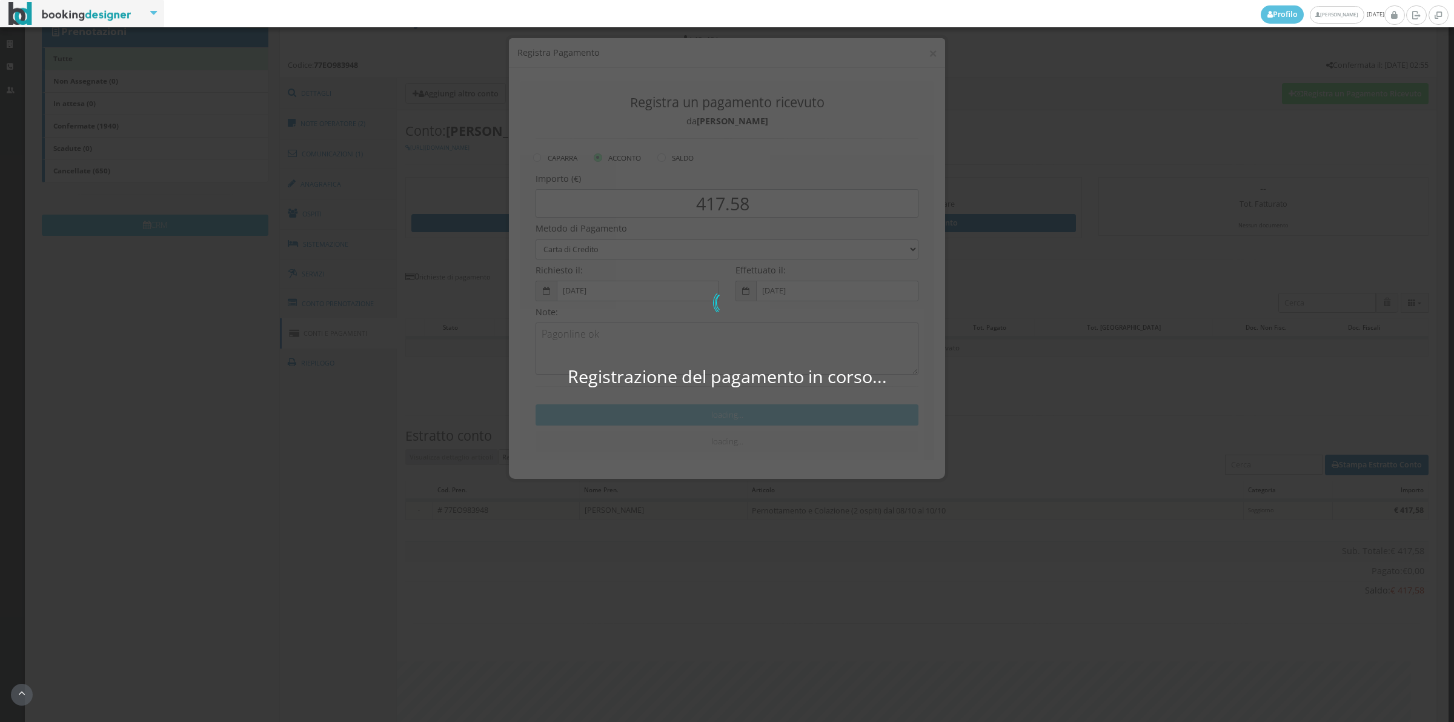
click at [724, 416] on div "Registrazione del pagamento in corso... 0 di 0" at bounding box center [727, 361] width 1454 height 722
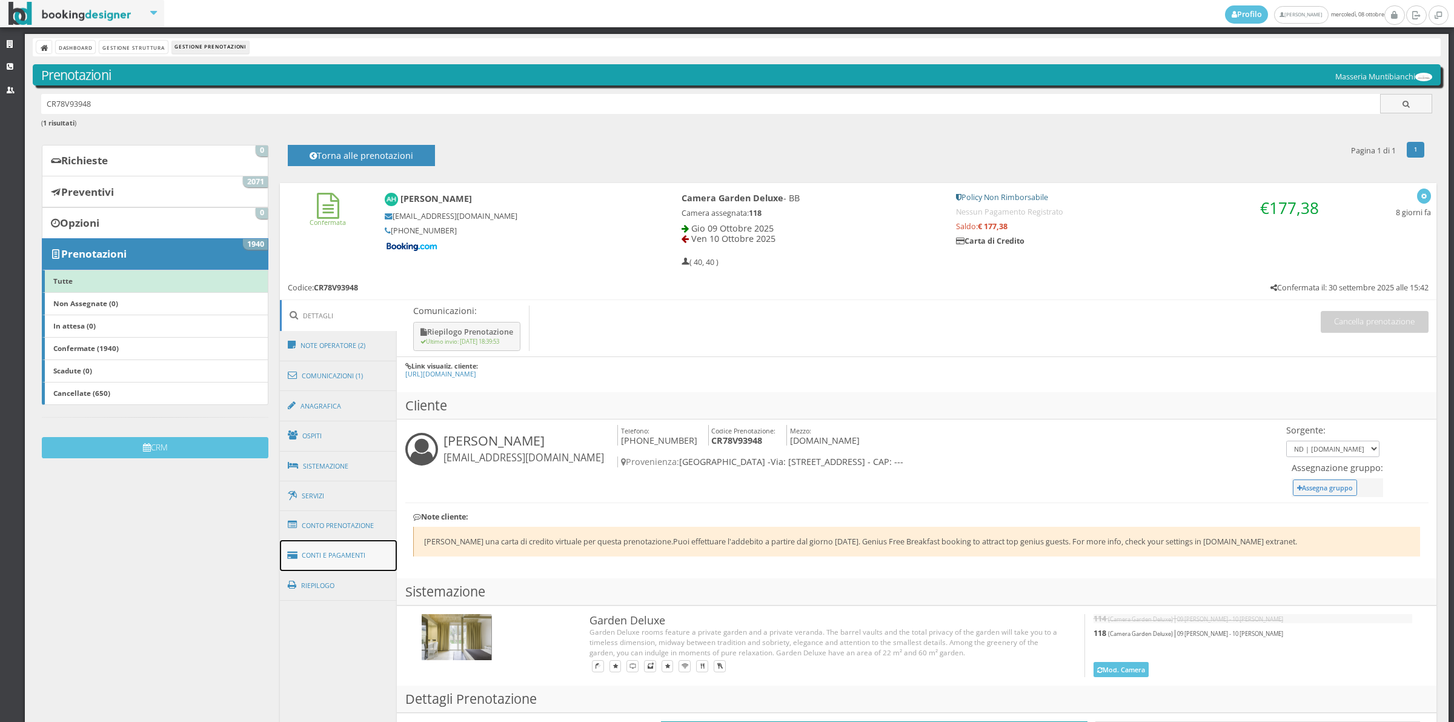
click at [351, 553] on link "Conti e Pagamenti" at bounding box center [339, 555] width 118 height 31
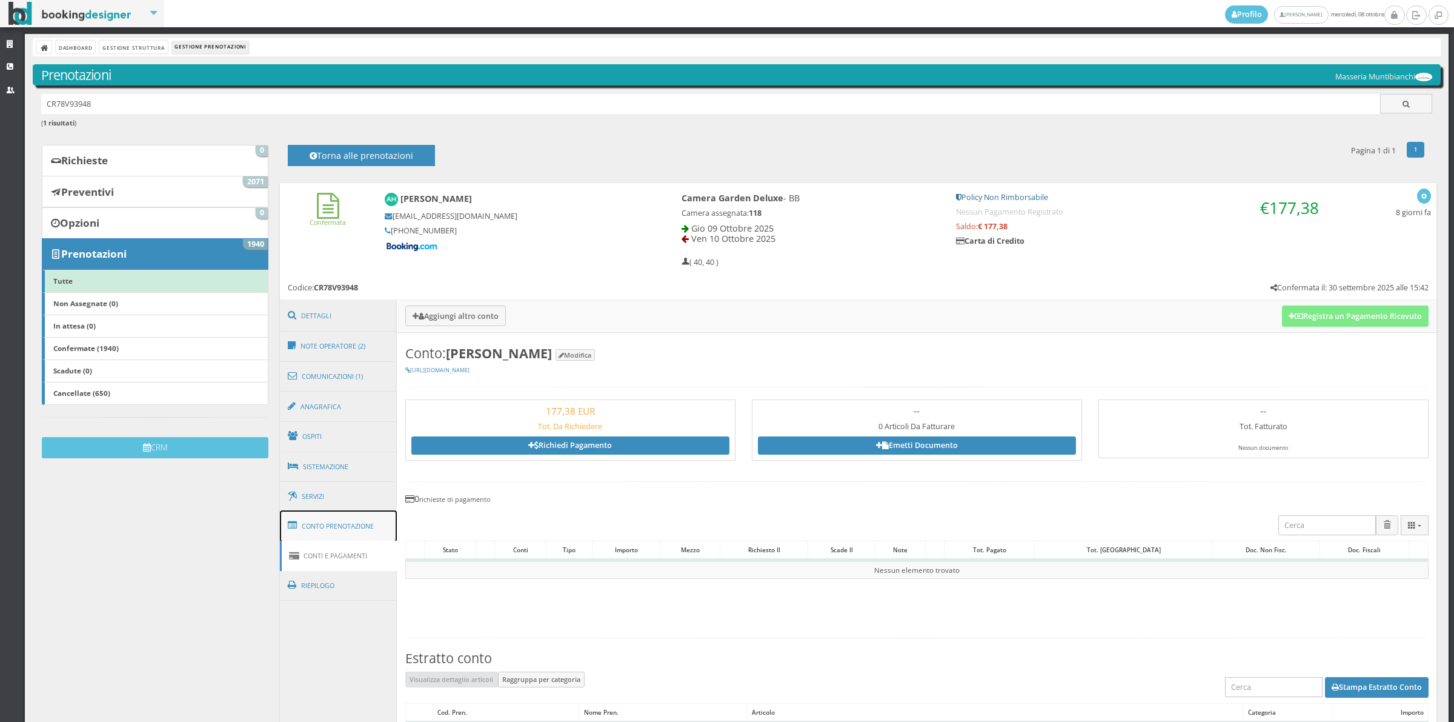
click at [356, 530] on link "Conto Prenotazione" at bounding box center [339, 526] width 118 height 32
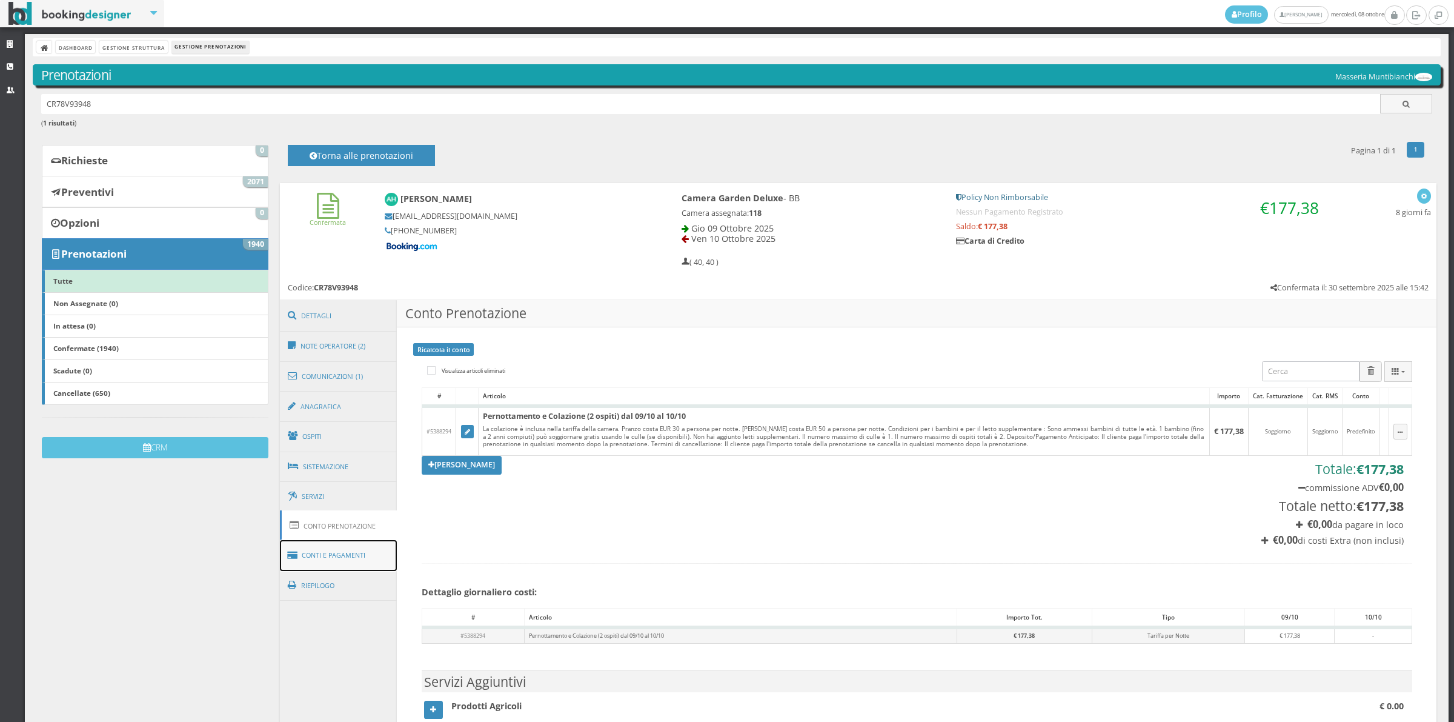
click at [362, 553] on link "Conti e Pagamenti" at bounding box center [339, 555] width 118 height 31
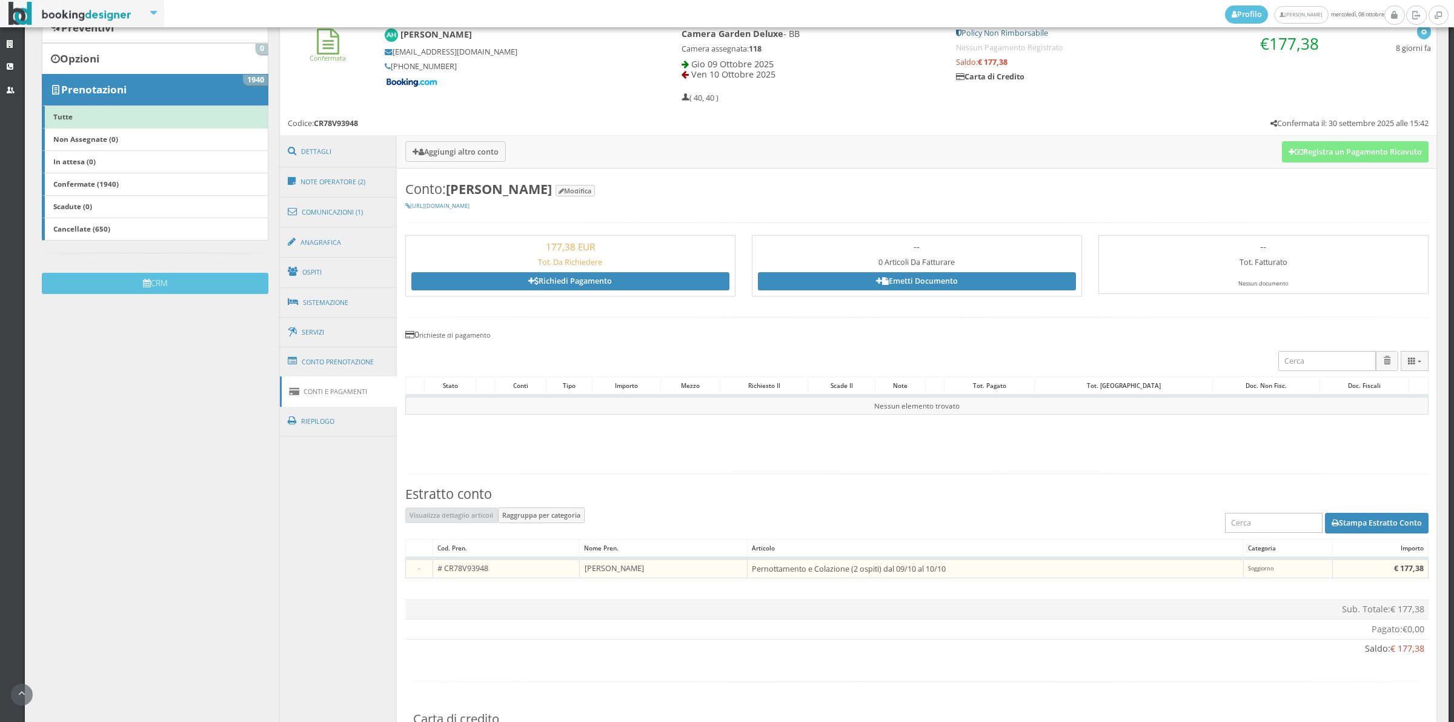
scroll to position [420, 0]
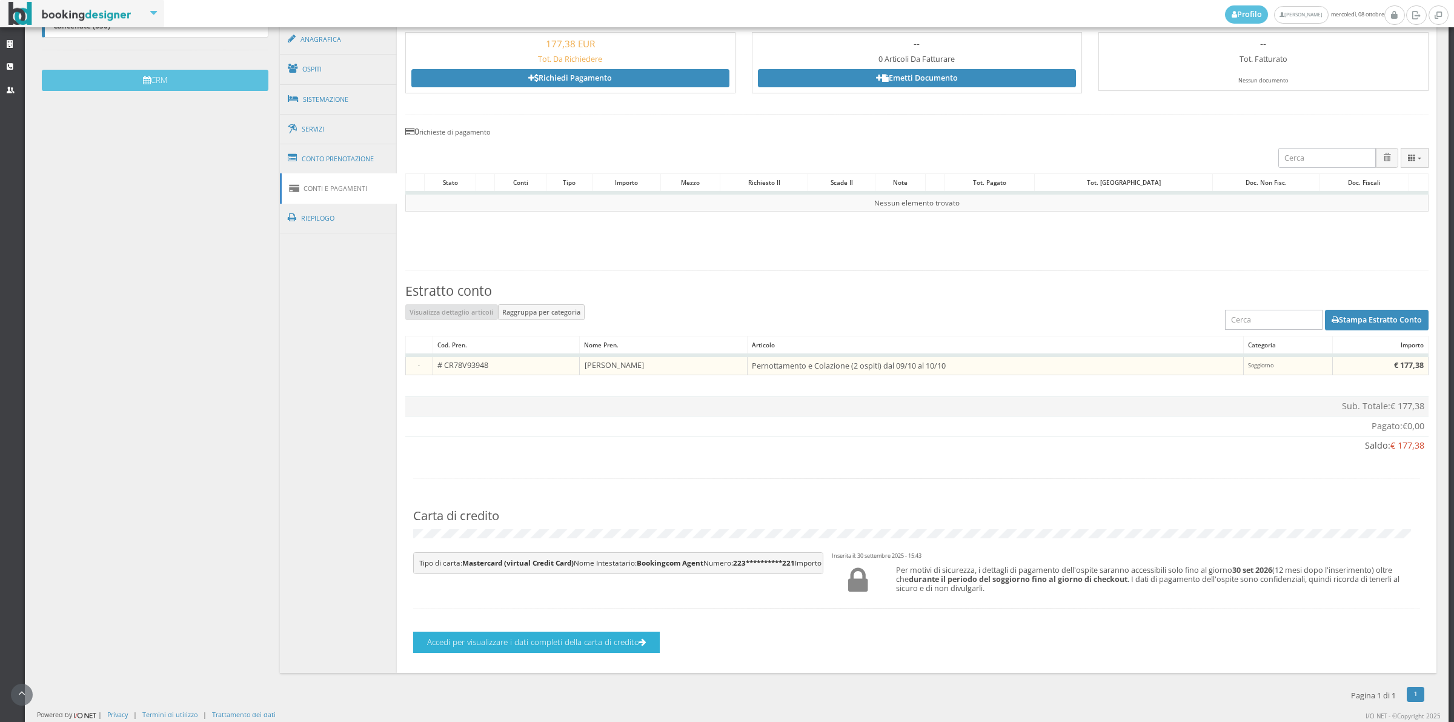
click at [579, 646] on button "Accedi per visualizzare i dati completi della carta di credito" at bounding box center [536, 641] width 247 height 21
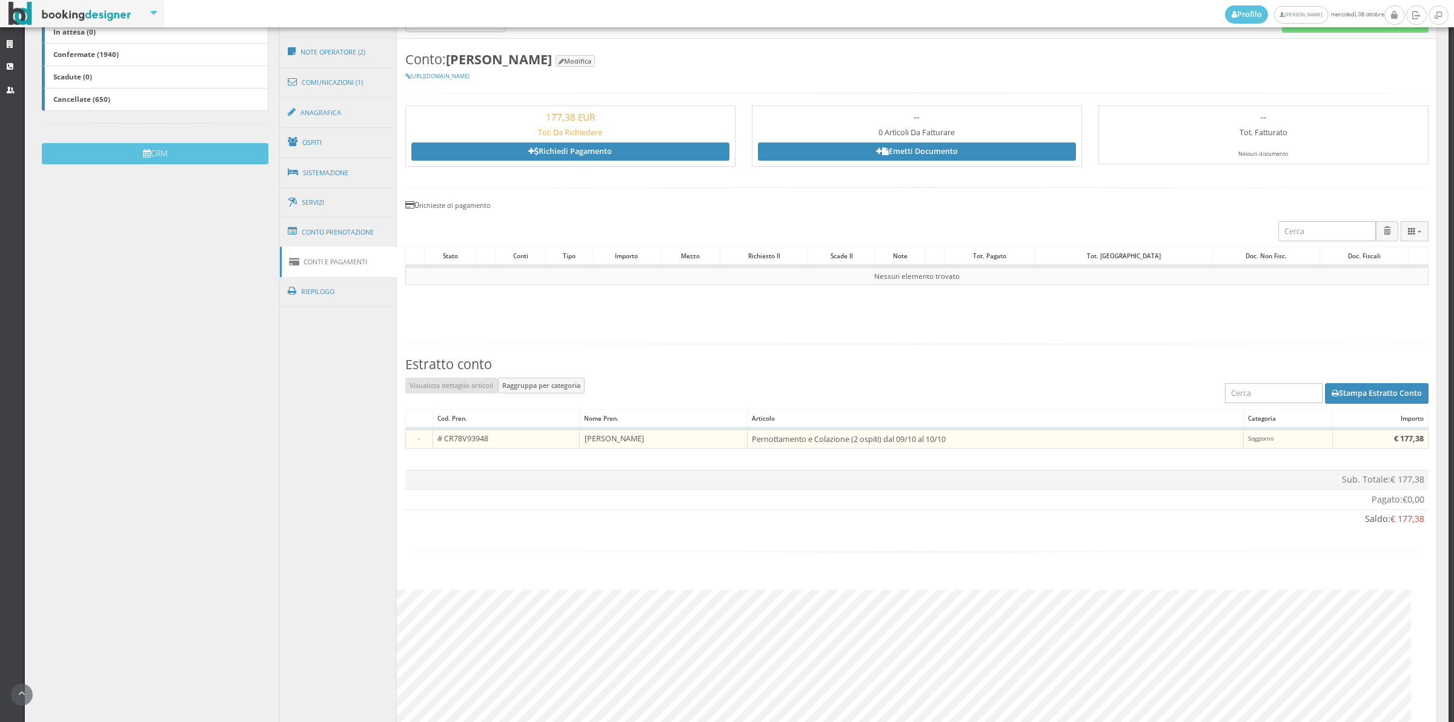
scroll to position [233, 0]
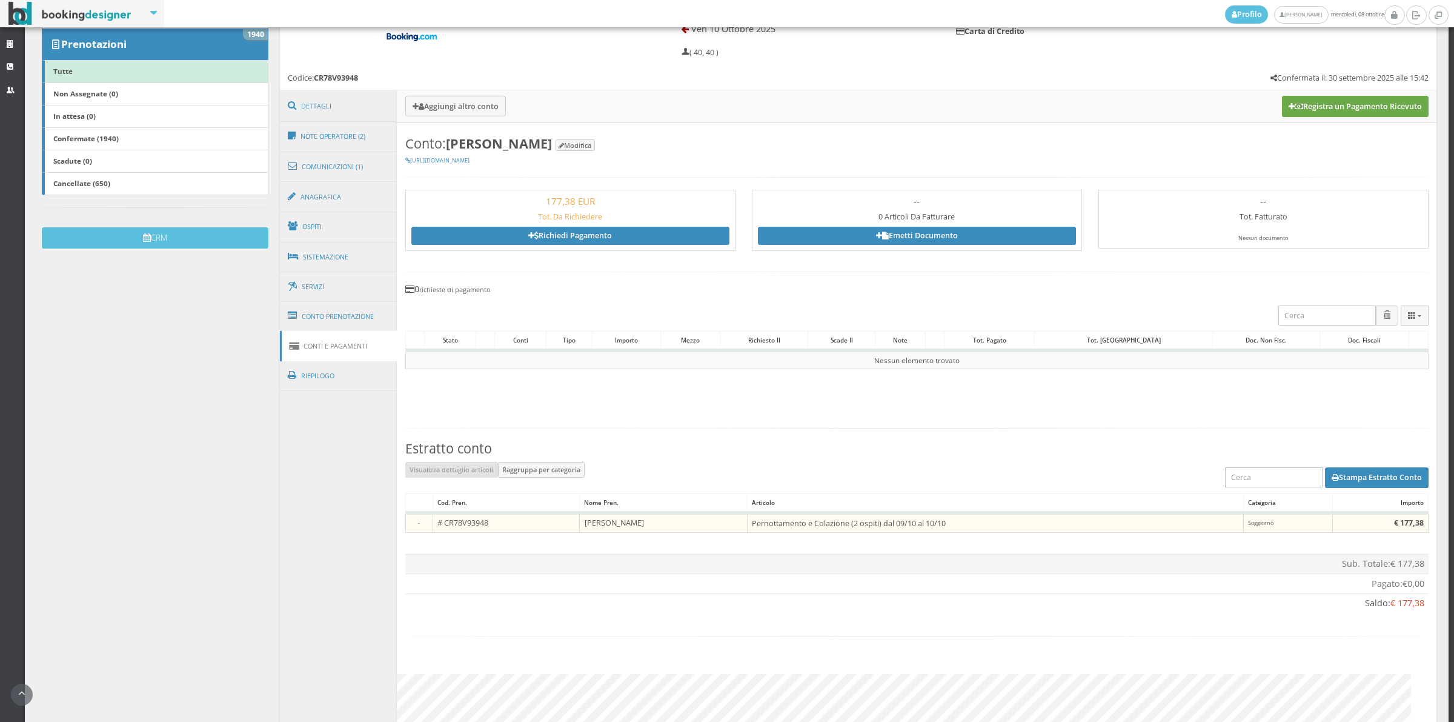
click at [1384, 96] on button "Registra un Pagamento Ricevuto" at bounding box center [1355, 106] width 147 height 21
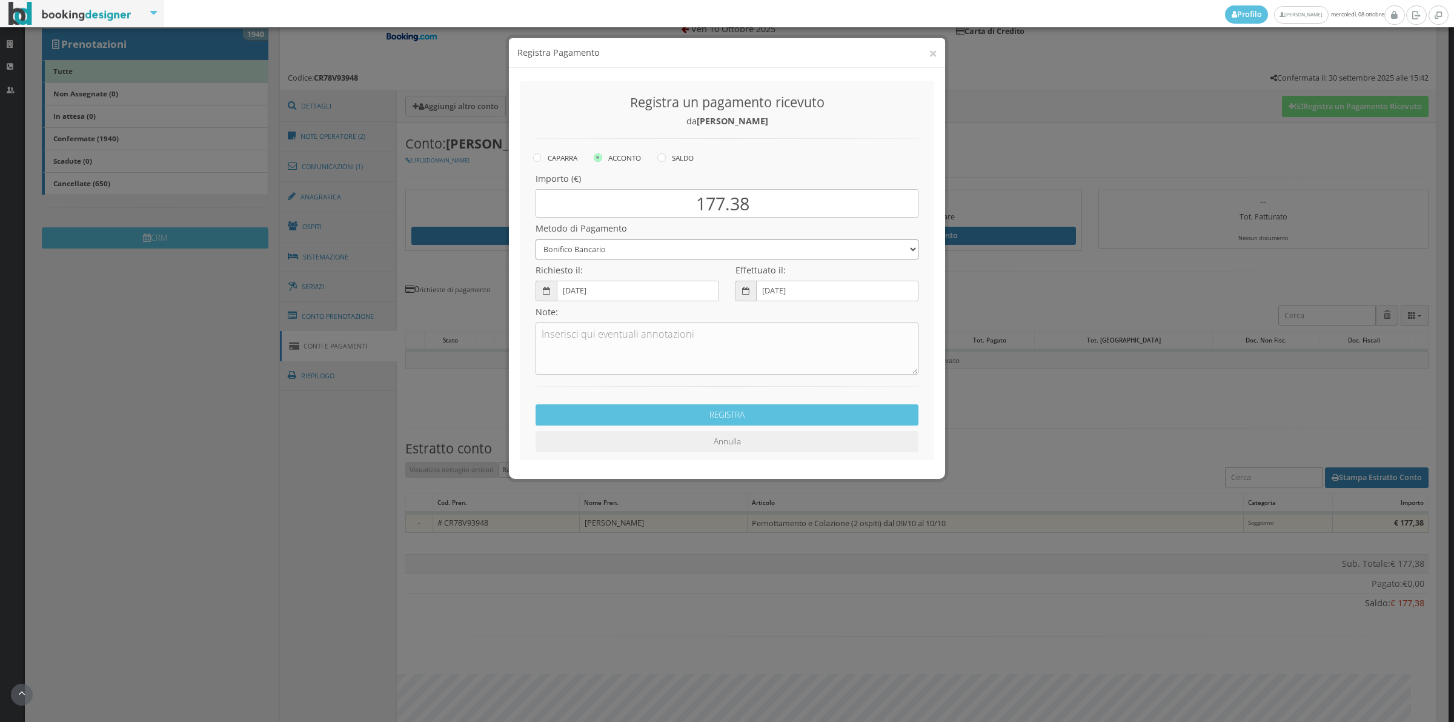
click at [591, 249] on select "Bonifico Bancario Carta di Credito Contanti Assegno Bancario Assegno Circolare …" at bounding box center [727, 249] width 383 height 20
select select "2589"
click at [536, 239] on select "Bonifico Bancario Carta di Credito Contanti Assegno Bancario Assegno Circolare …" at bounding box center [727, 249] width 383 height 20
click at [588, 333] on textarea at bounding box center [727, 348] width 383 height 52
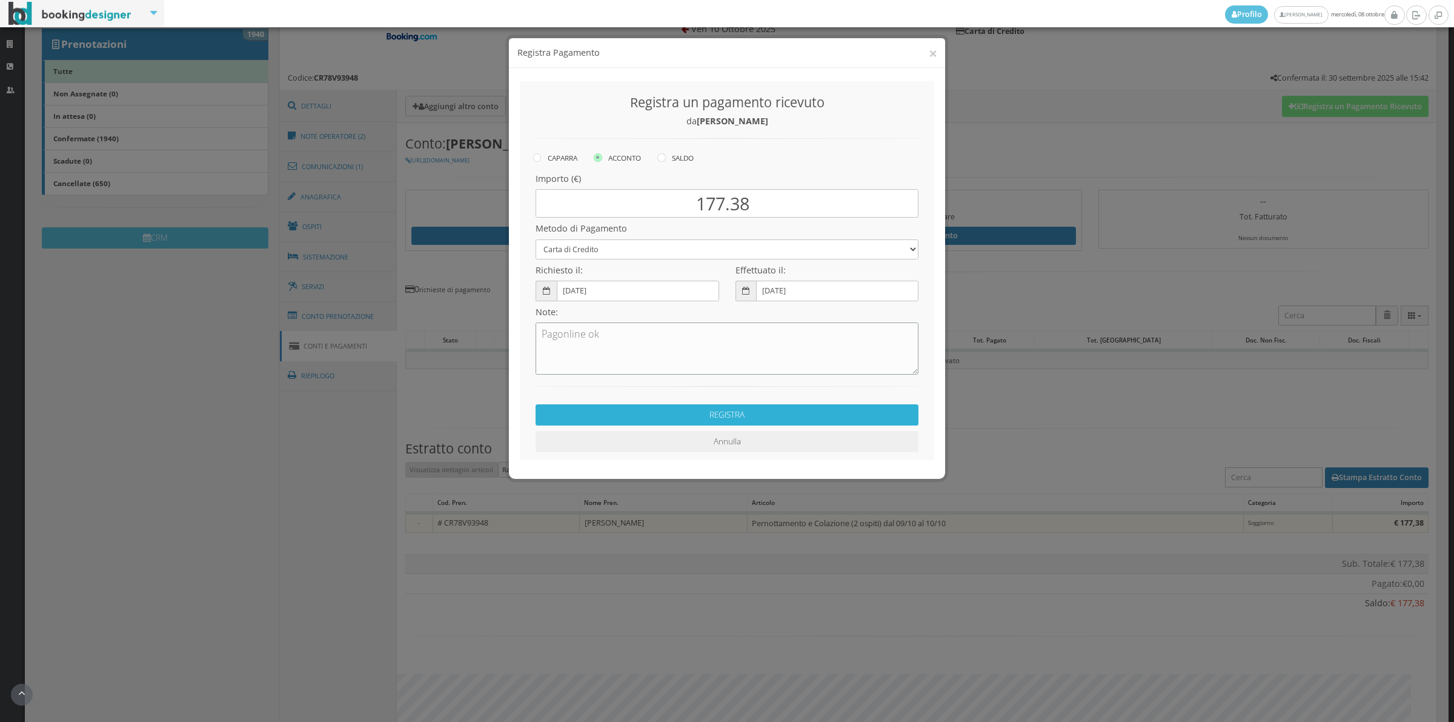
type textarea "Pagonline ok"
click at [680, 424] on button "REGISTRA" at bounding box center [727, 414] width 383 height 21
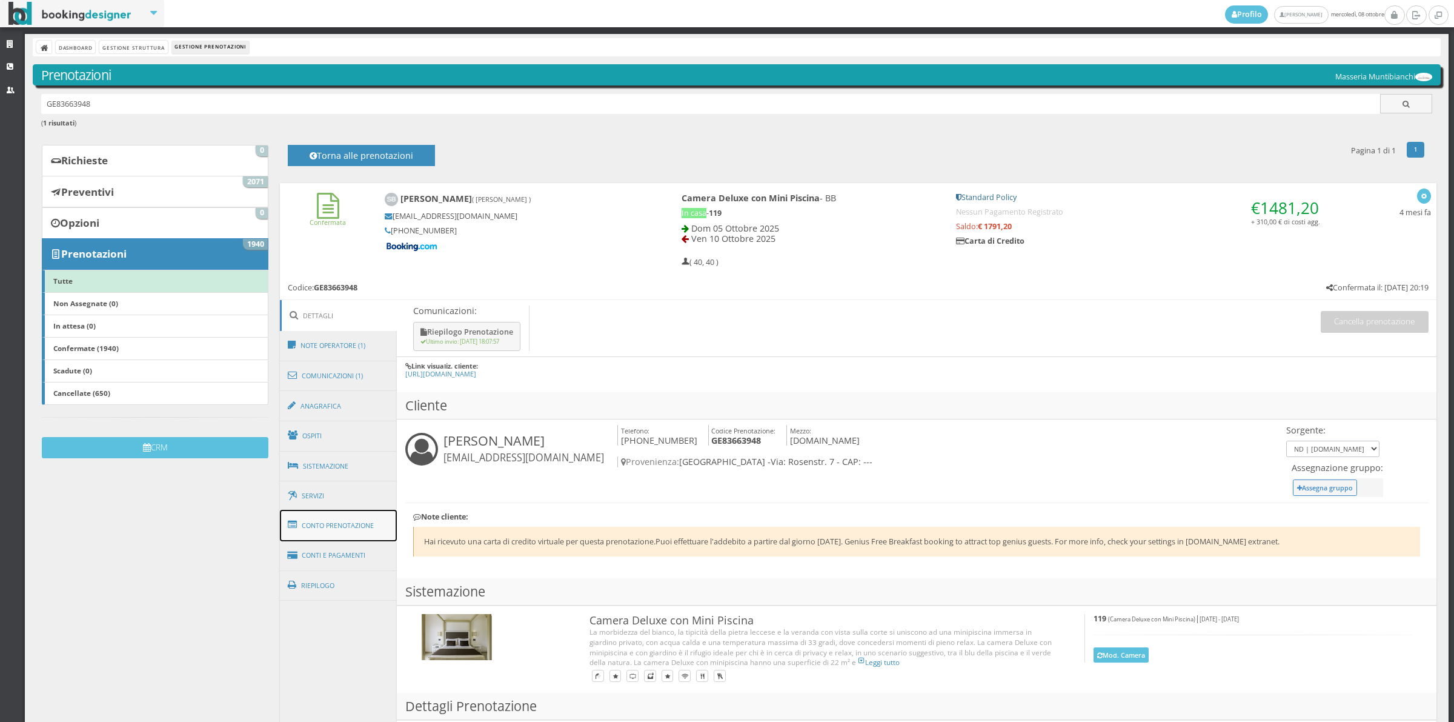
click at [350, 523] on link "Conto Prenotazione" at bounding box center [339, 526] width 118 height 32
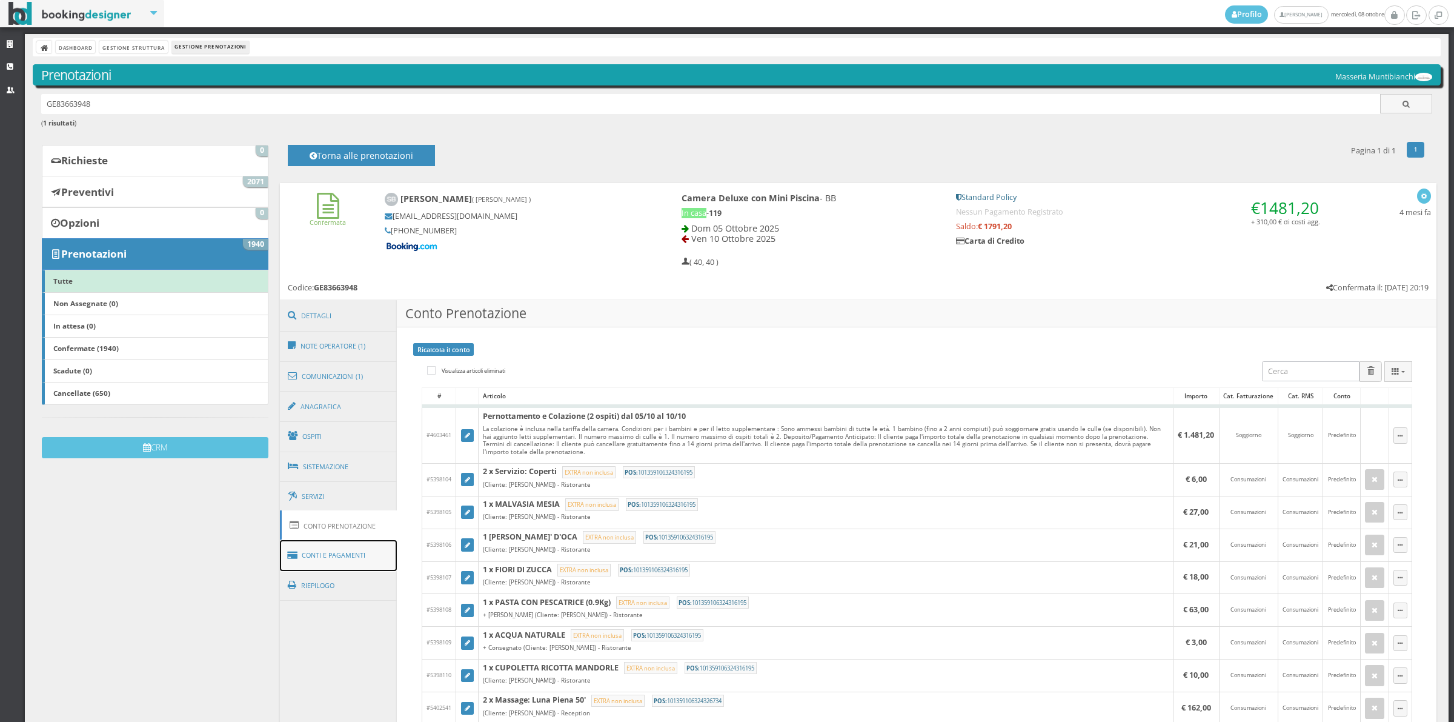
click at [359, 556] on link "Conti e Pagamenti" at bounding box center [339, 555] width 118 height 31
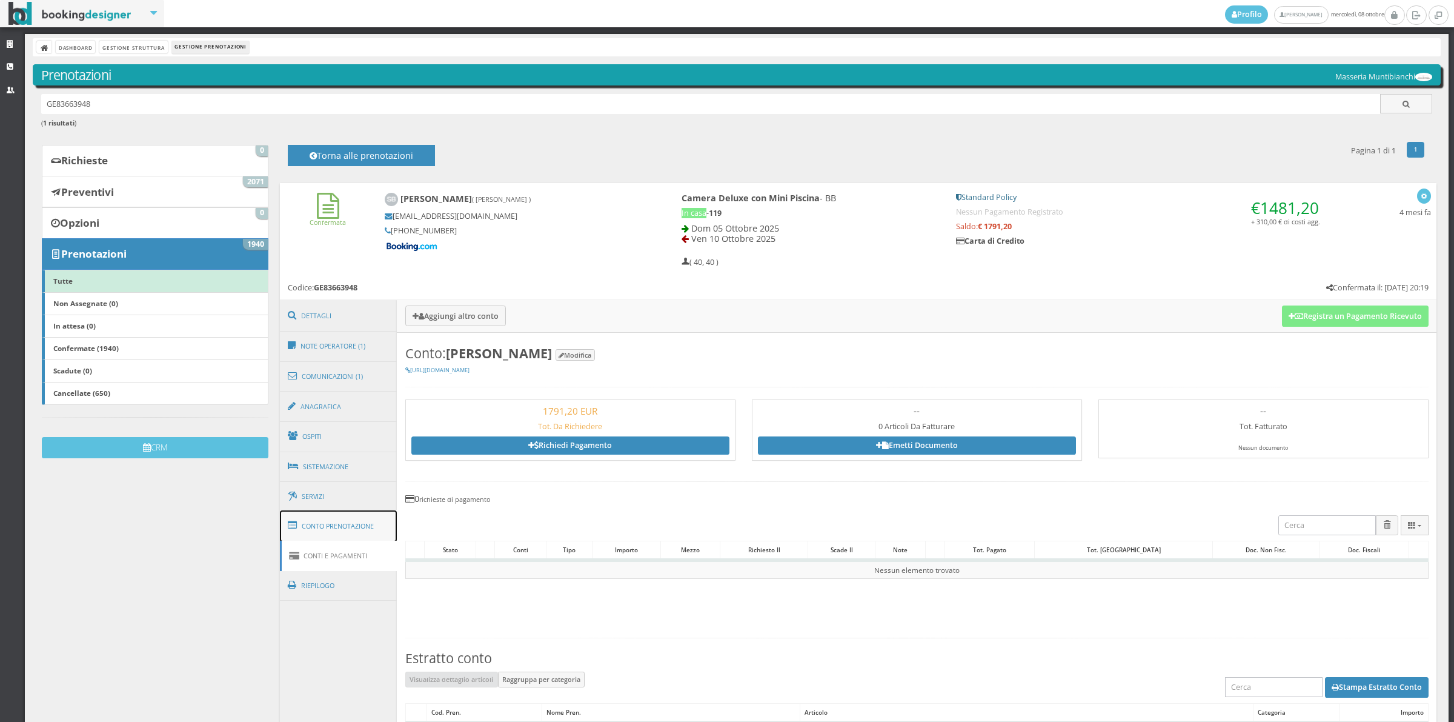
click at [325, 536] on link "Conto Prenotazione" at bounding box center [339, 526] width 118 height 32
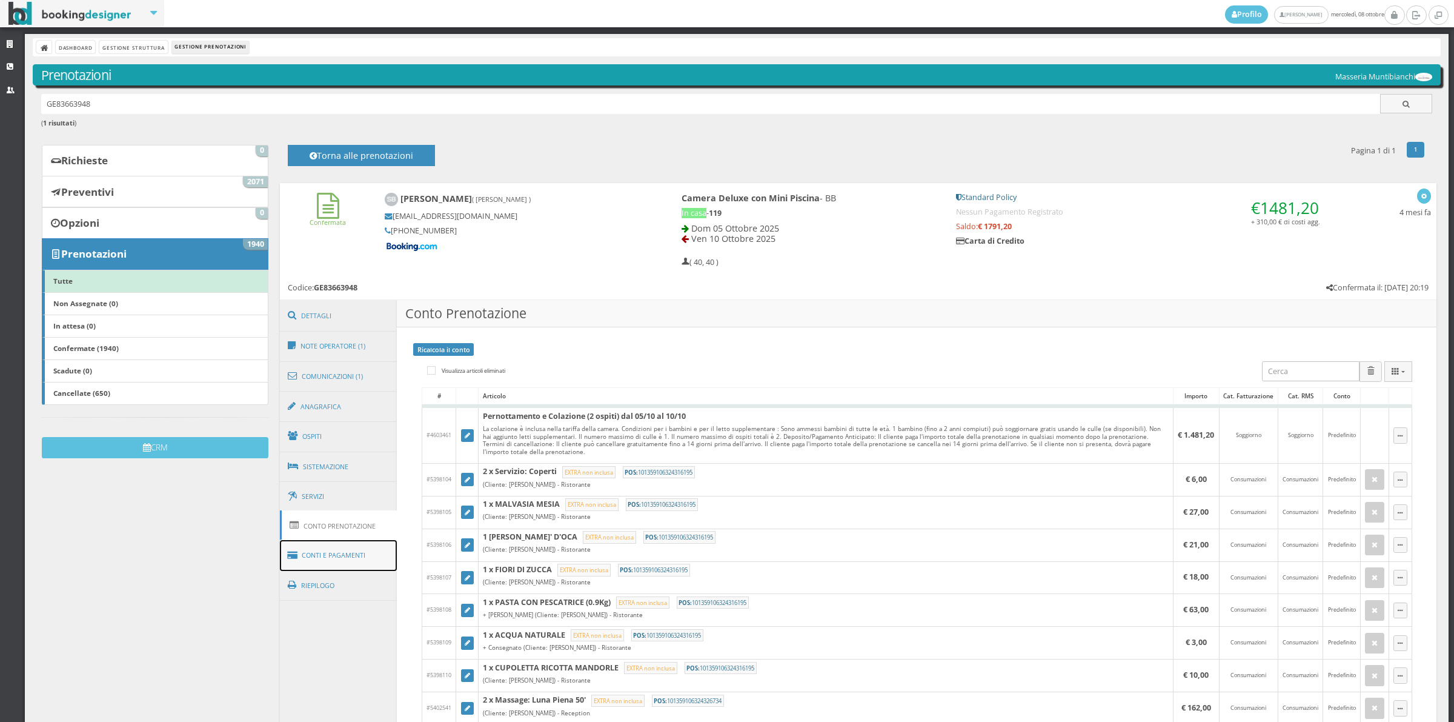
click at [325, 554] on link "Conti e Pagamenti" at bounding box center [339, 555] width 118 height 31
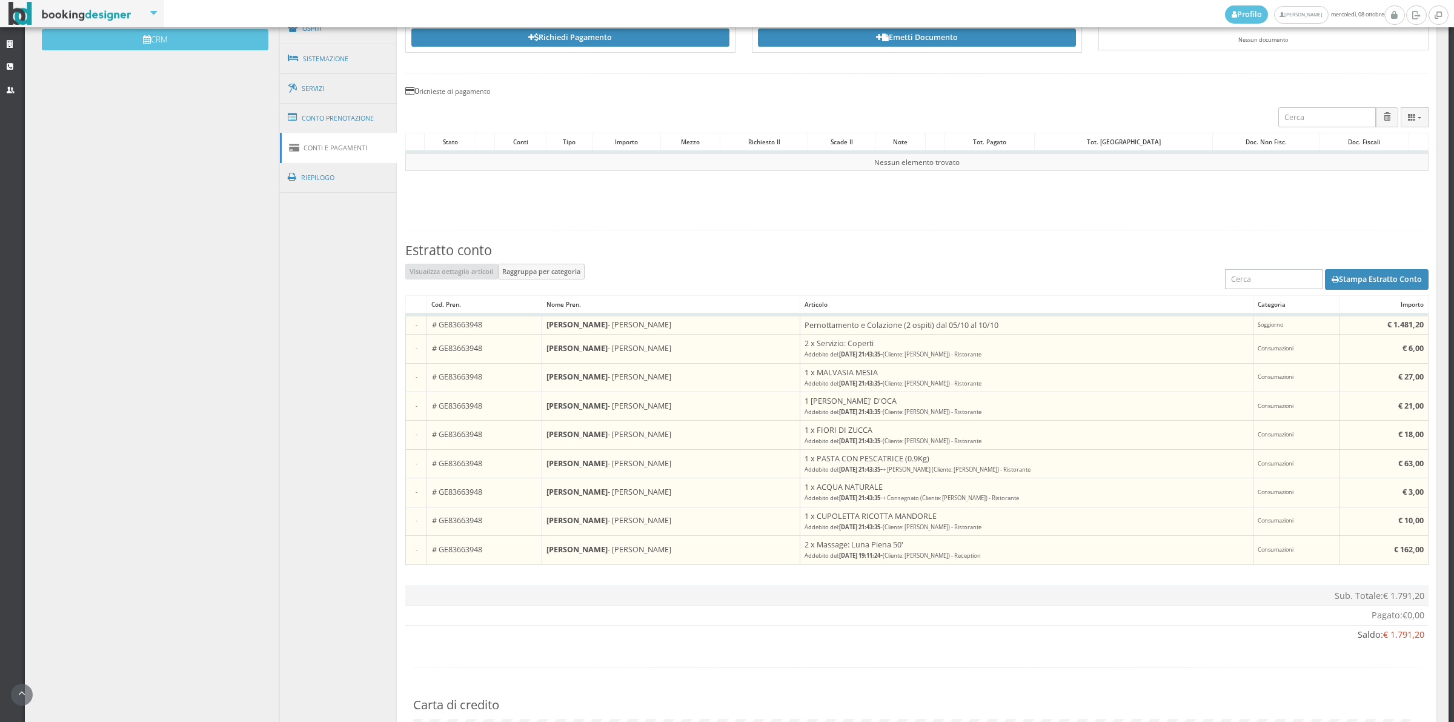
scroll to position [673, 0]
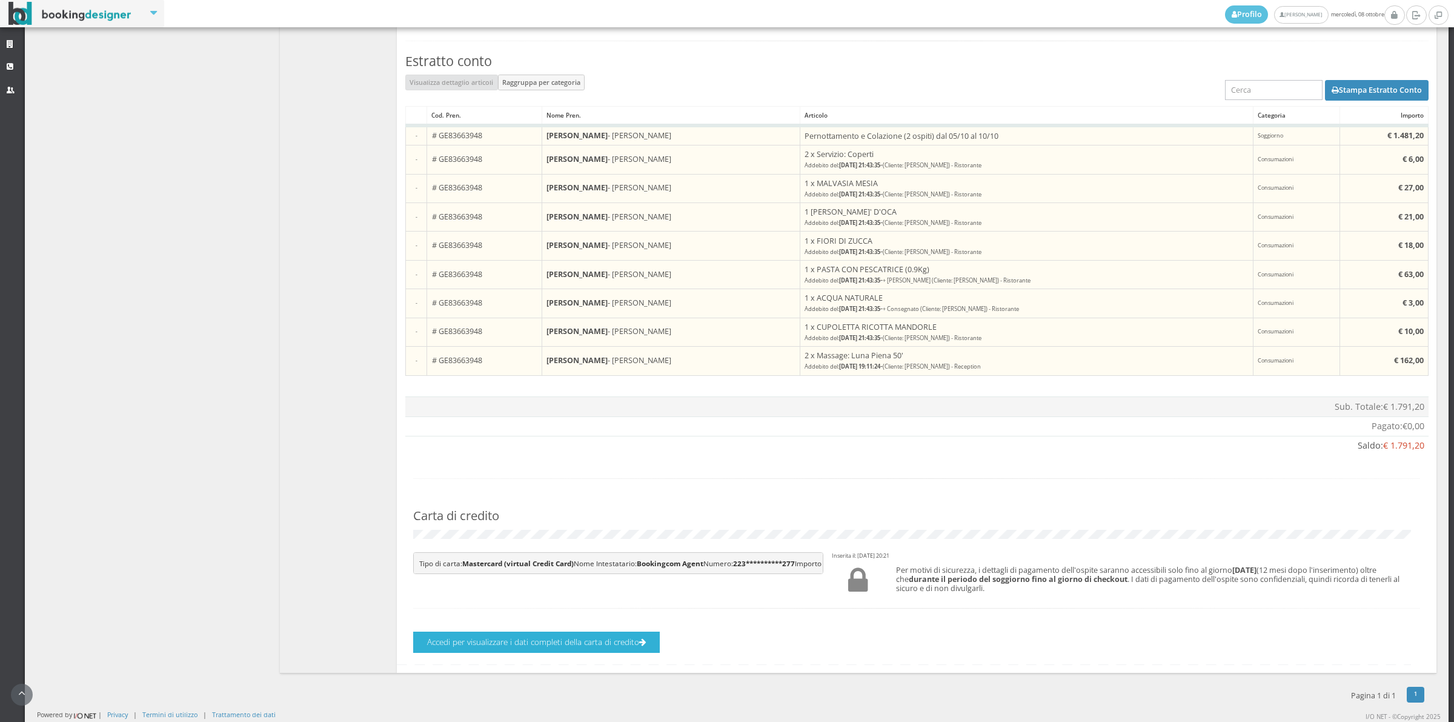
drag, startPoint x: 530, startPoint y: 673, endPoint x: 527, endPoint y: 666, distance: 6.8
click at [531, 673] on section "Conto: Steffen Böttger Modifica https://bookingdesigner.com/srv/masseriamuntibi…" at bounding box center [917, 204] width 1040 height 937
click at [527, 653] on button "Accedi per visualizzare i dati completi della carta di credito" at bounding box center [536, 641] width 247 height 21
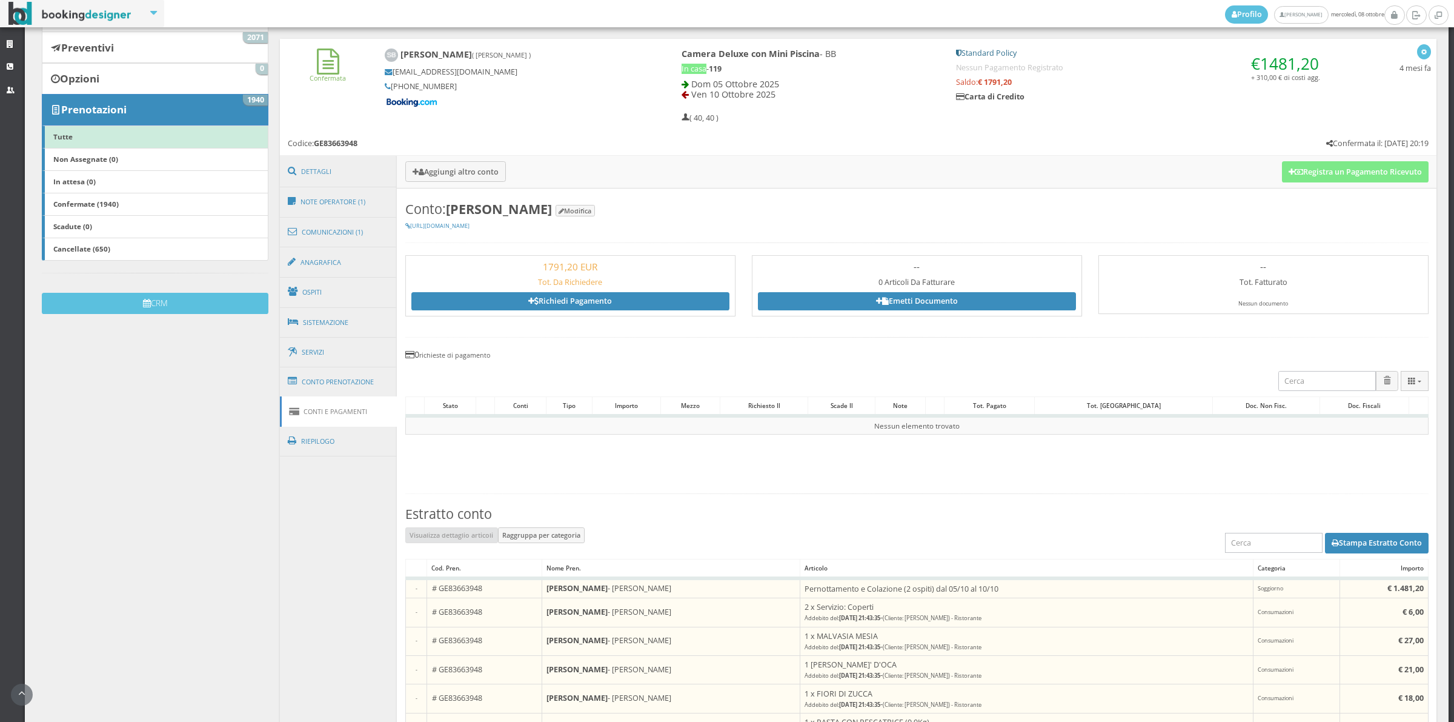
scroll to position [153, 0]
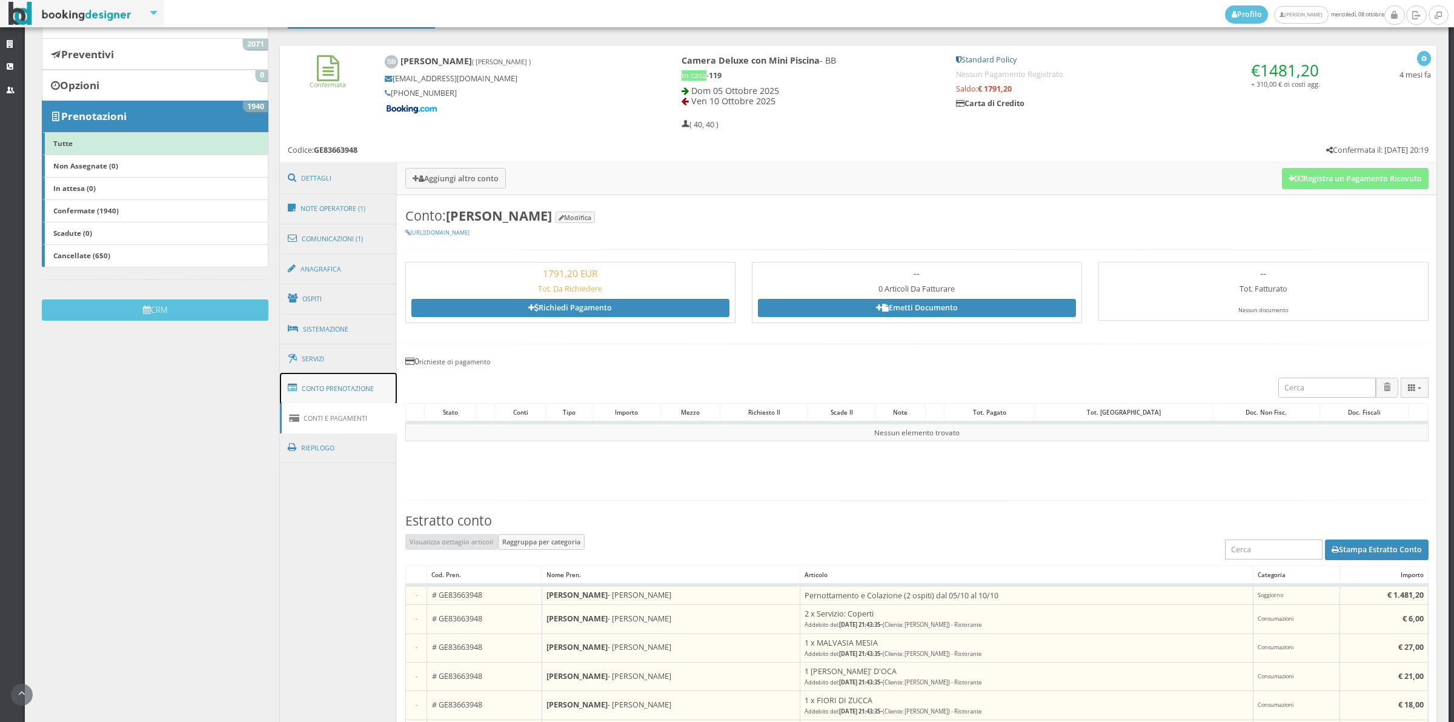
click at [347, 383] on link "Conto Prenotazione" at bounding box center [339, 389] width 118 height 32
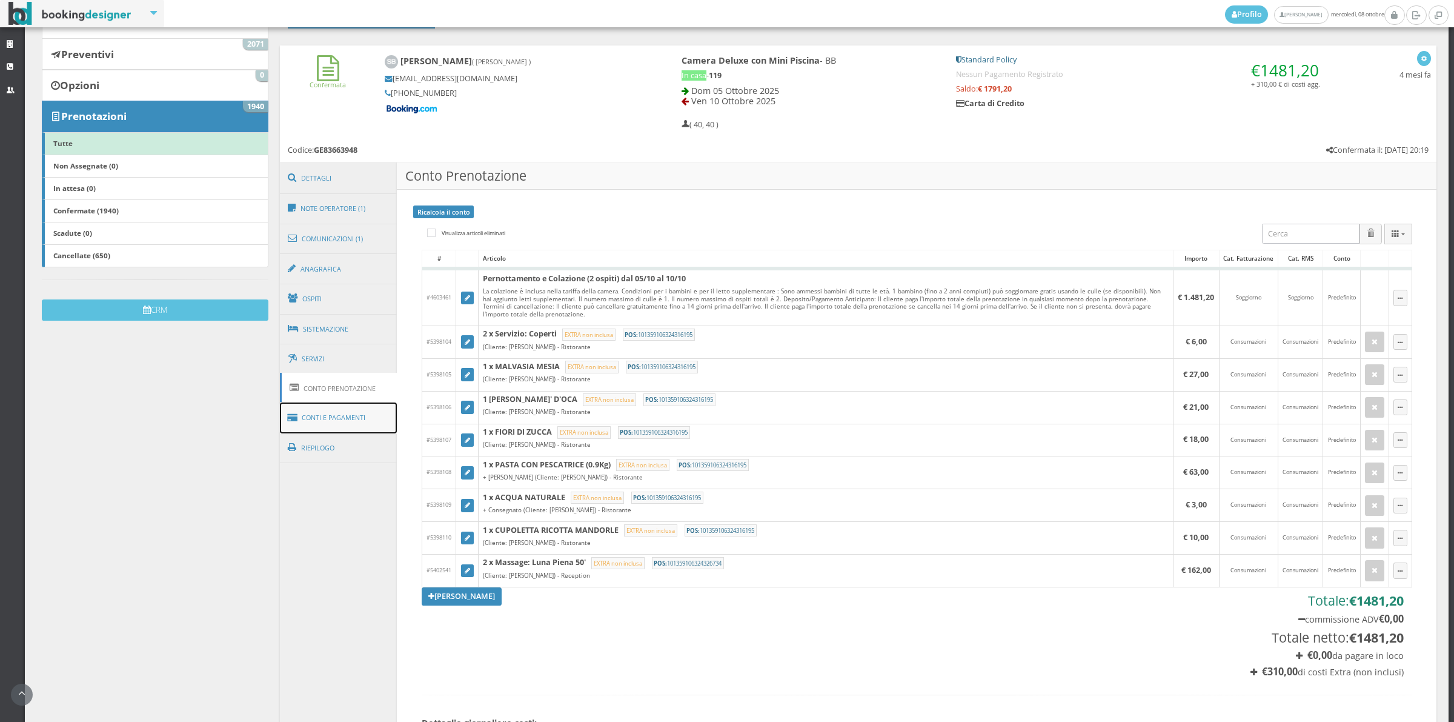
click at [362, 422] on link "Conti e Pagamenti" at bounding box center [339, 417] width 118 height 31
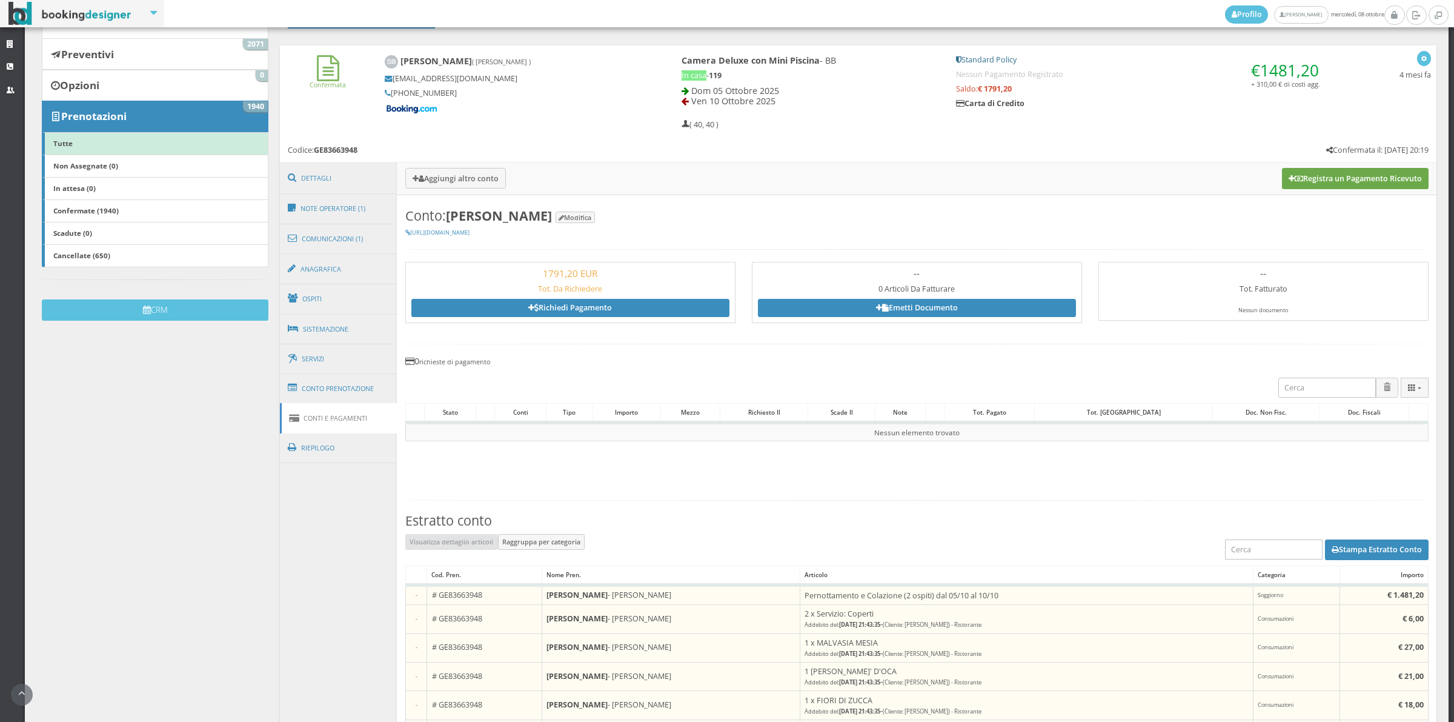
click at [1380, 179] on button "Registra un Pagamento Ricevuto" at bounding box center [1355, 178] width 147 height 21
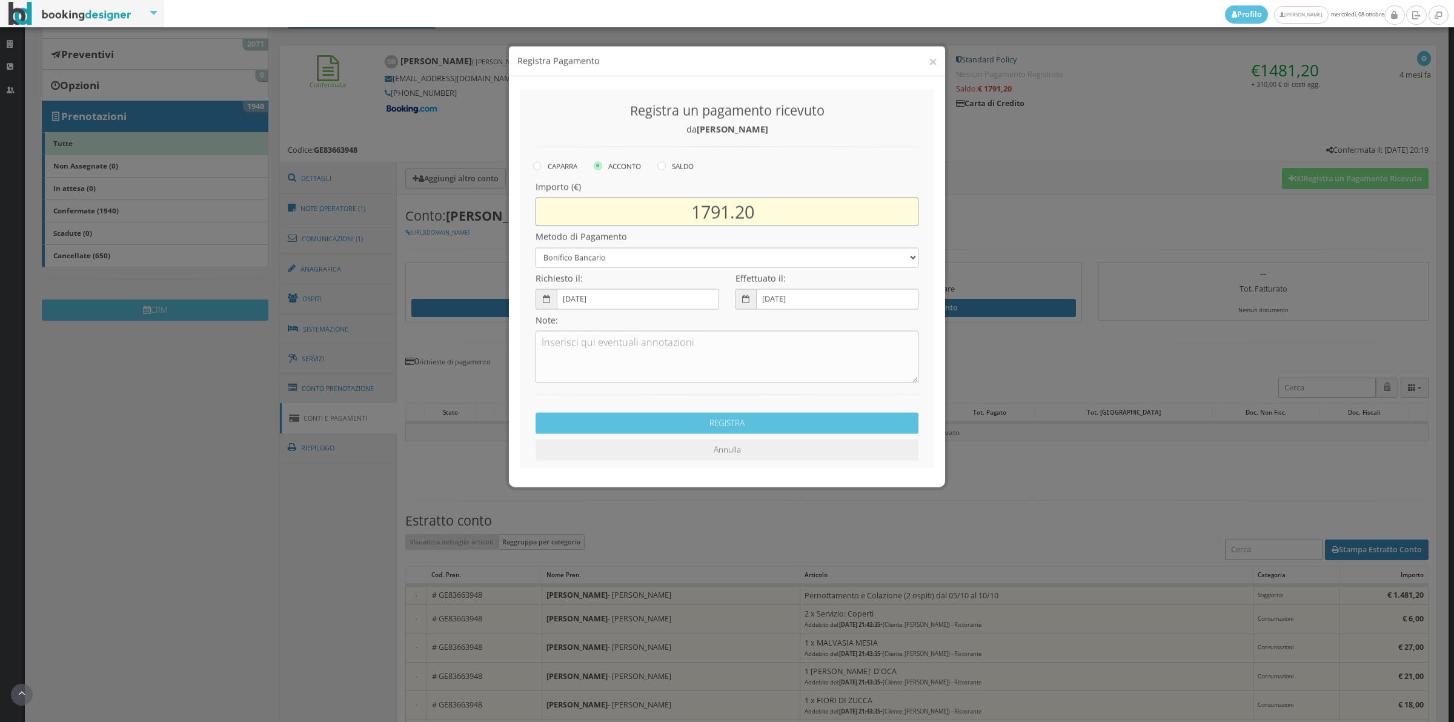
click at [706, 205] on input "1791.20" at bounding box center [727, 203] width 383 height 28
type input "1481.20"
click at [617, 250] on select "Bonifico Bancario Carta di Credito Contanti Assegno Bancario Assegno Circolare …" at bounding box center [727, 249] width 383 height 20
select select "2589"
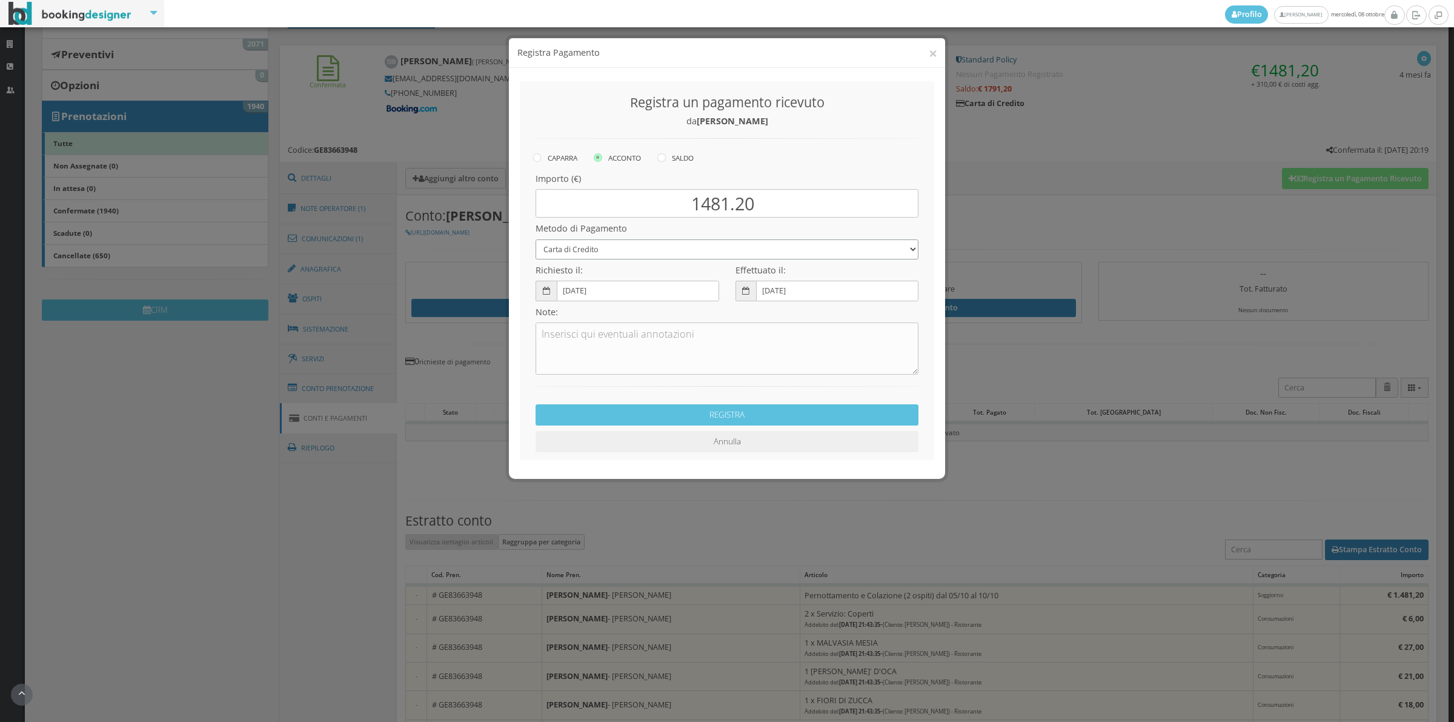
click at [536, 239] on select "Bonifico Bancario Carta di Credito Contanti Assegno Bancario Assegno Circolare …" at bounding box center [727, 249] width 383 height 20
click at [616, 370] on textarea at bounding box center [727, 348] width 383 height 52
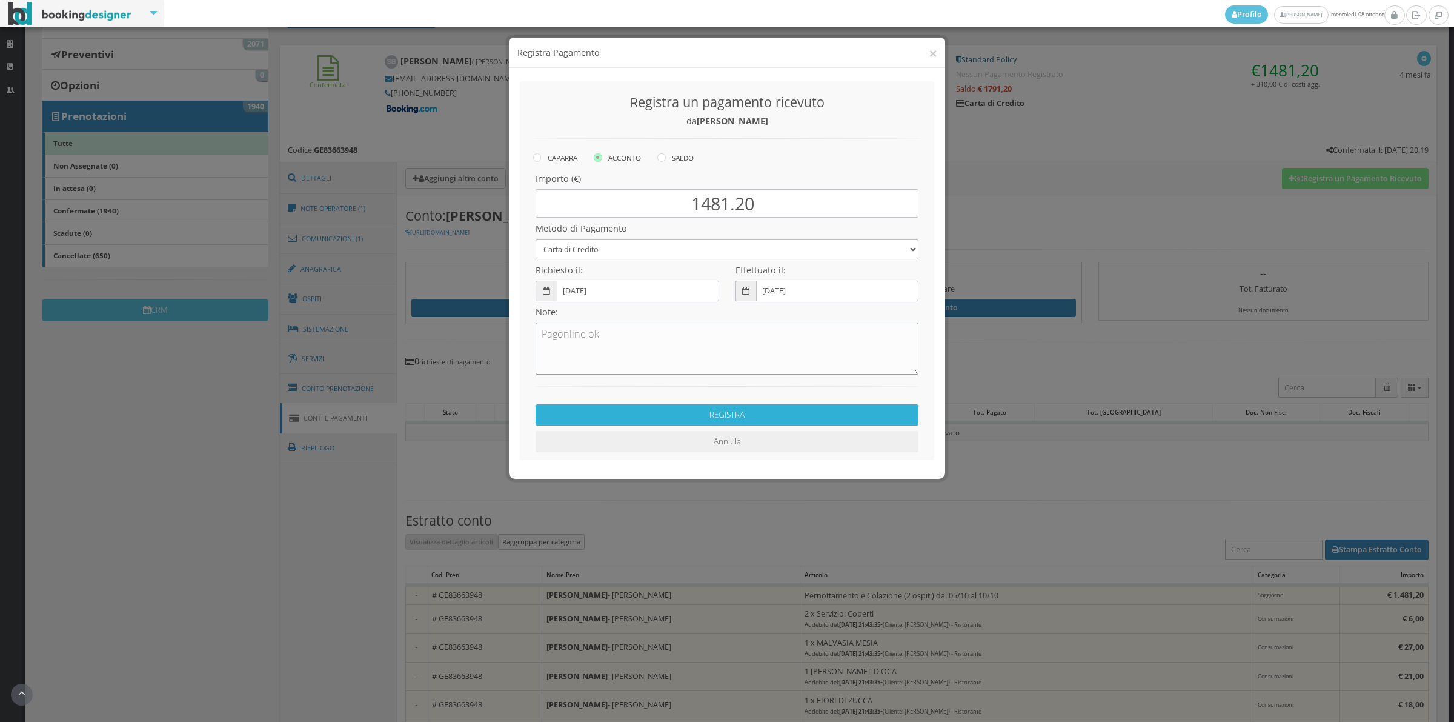
type textarea "Pagonline ok"
click at [654, 412] on button "REGISTRA" at bounding box center [727, 414] width 383 height 21
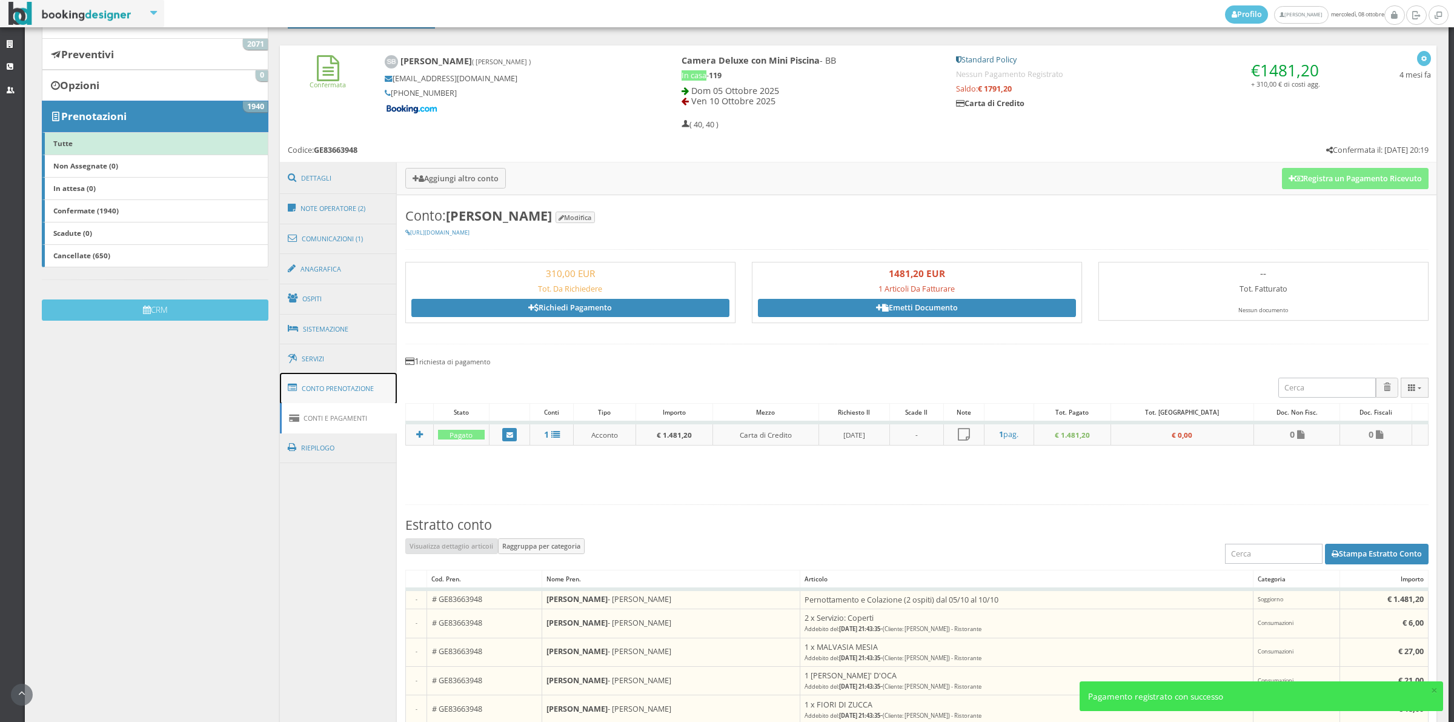
click at [361, 392] on link "Conto Prenotazione" at bounding box center [339, 389] width 118 height 32
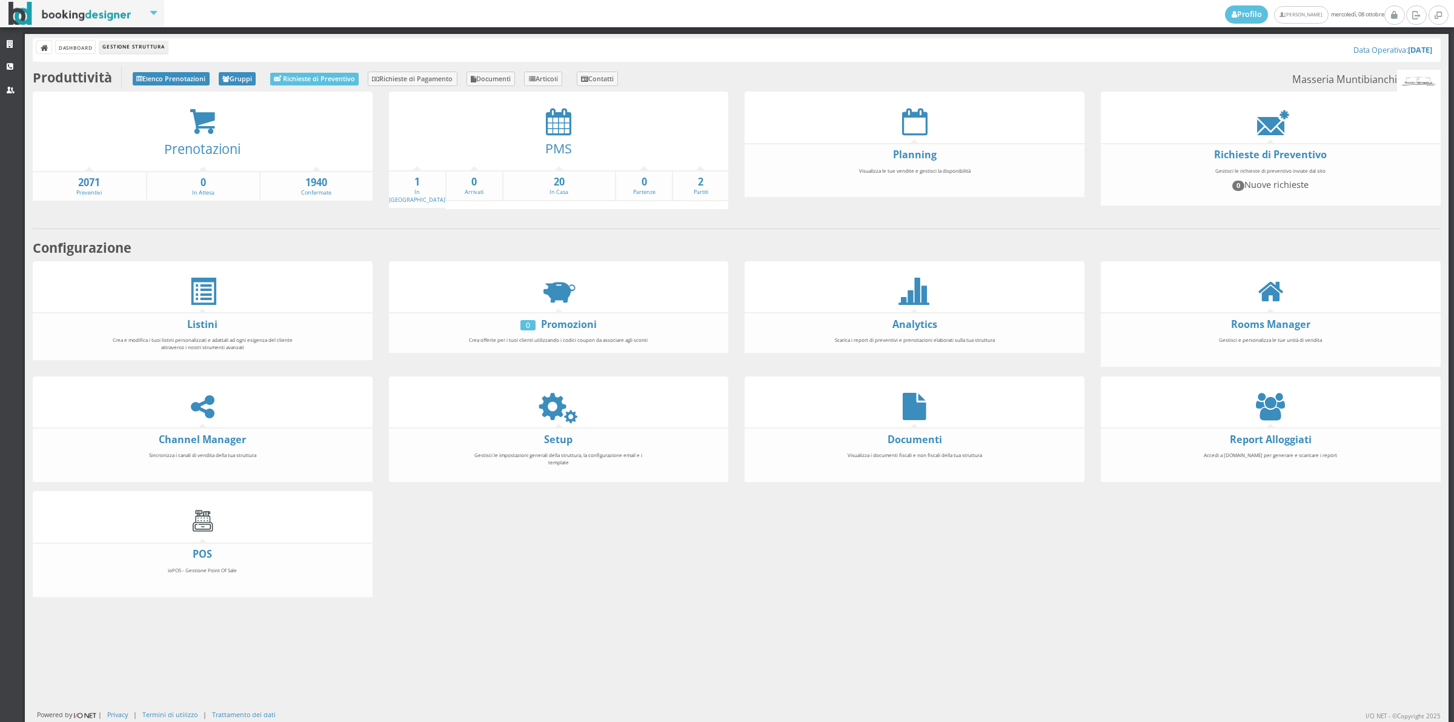
click at [540, 114] on div at bounding box center [559, 121] width 340 height 27
click at [549, 128] on icon at bounding box center [558, 121] width 25 height 27
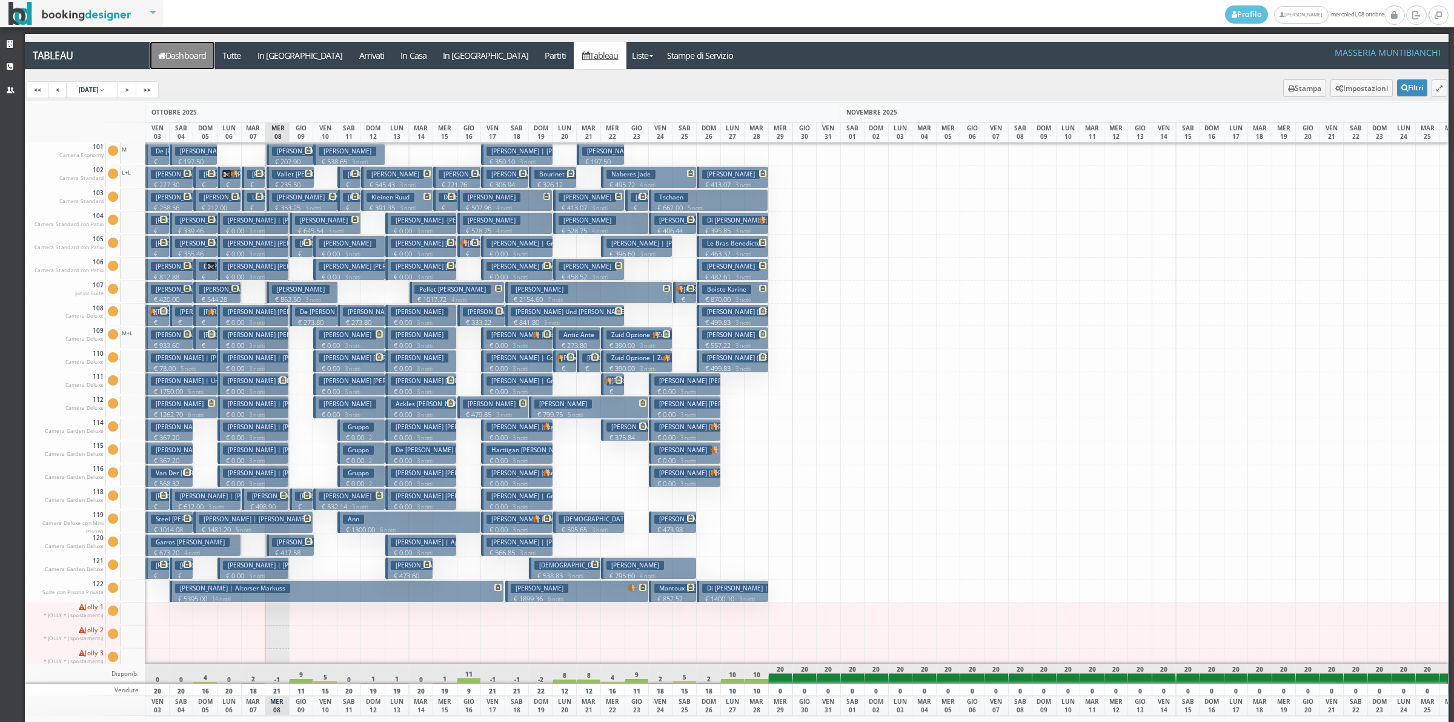
click at [197, 44] on link "Dashboard" at bounding box center [182, 55] width 64 height 27
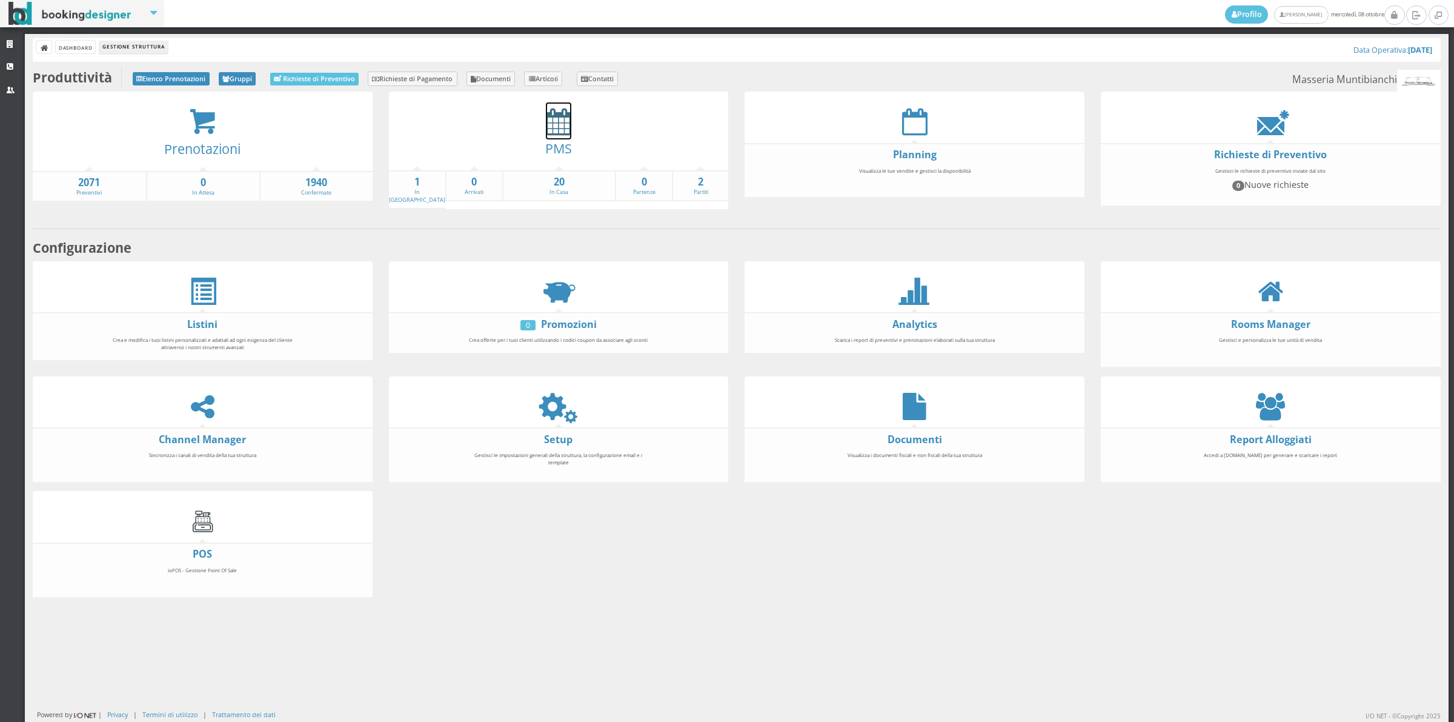
click at [550, 119] on icon at bounding box center [558, 121] width 25 height 27
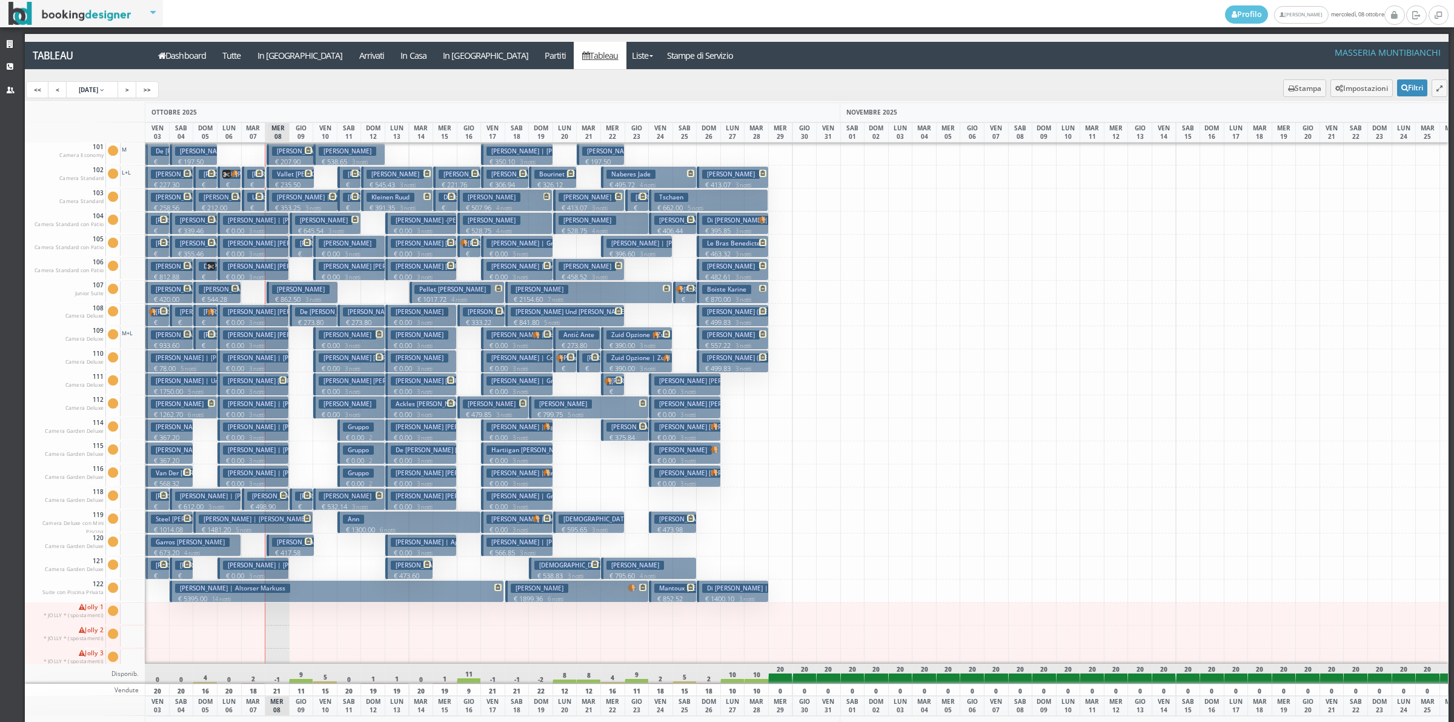
click at [432, 332] on button "[PERSON_NAME] € 0.00 3 notti 2 Adulti" at bounding box center [420, 338] width 71 height 22
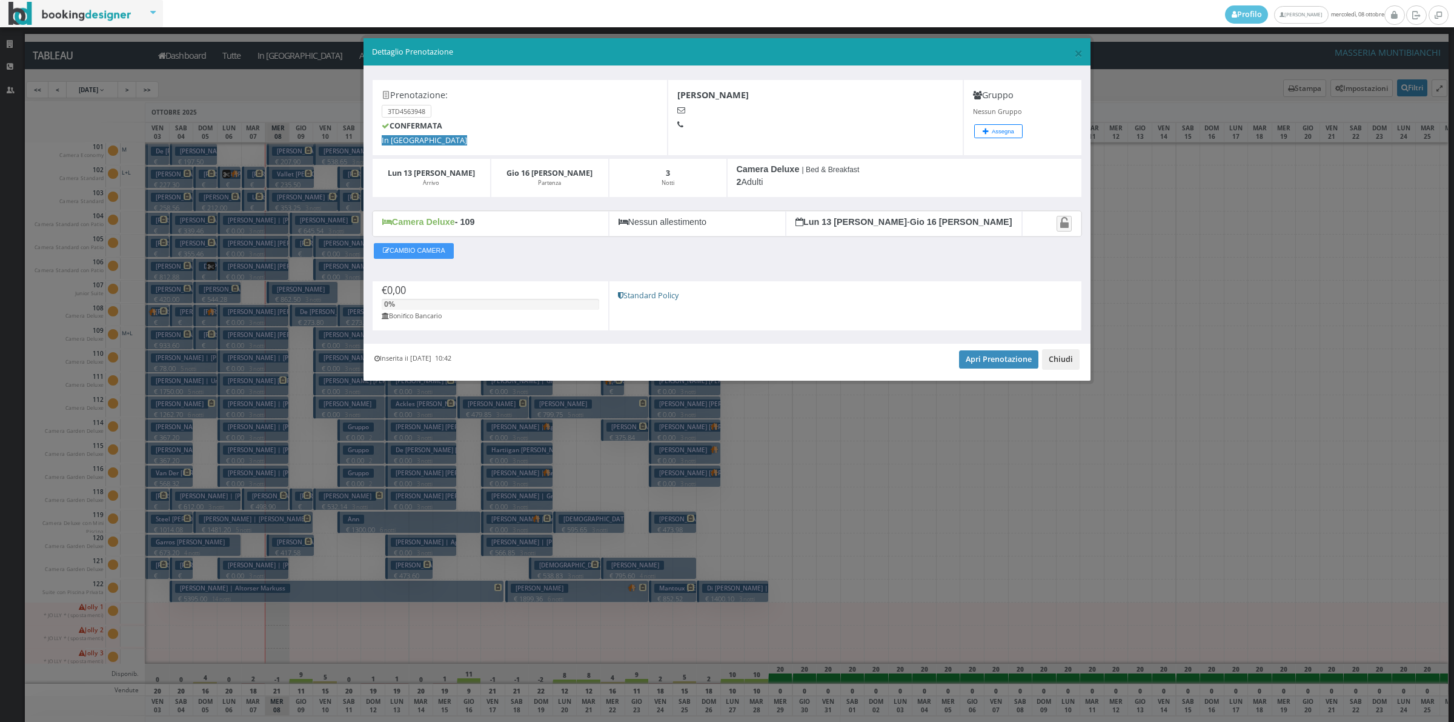
click at [1054, 356] on button "Chiudi" at bounding box center [1061, 359] width 38 height 21
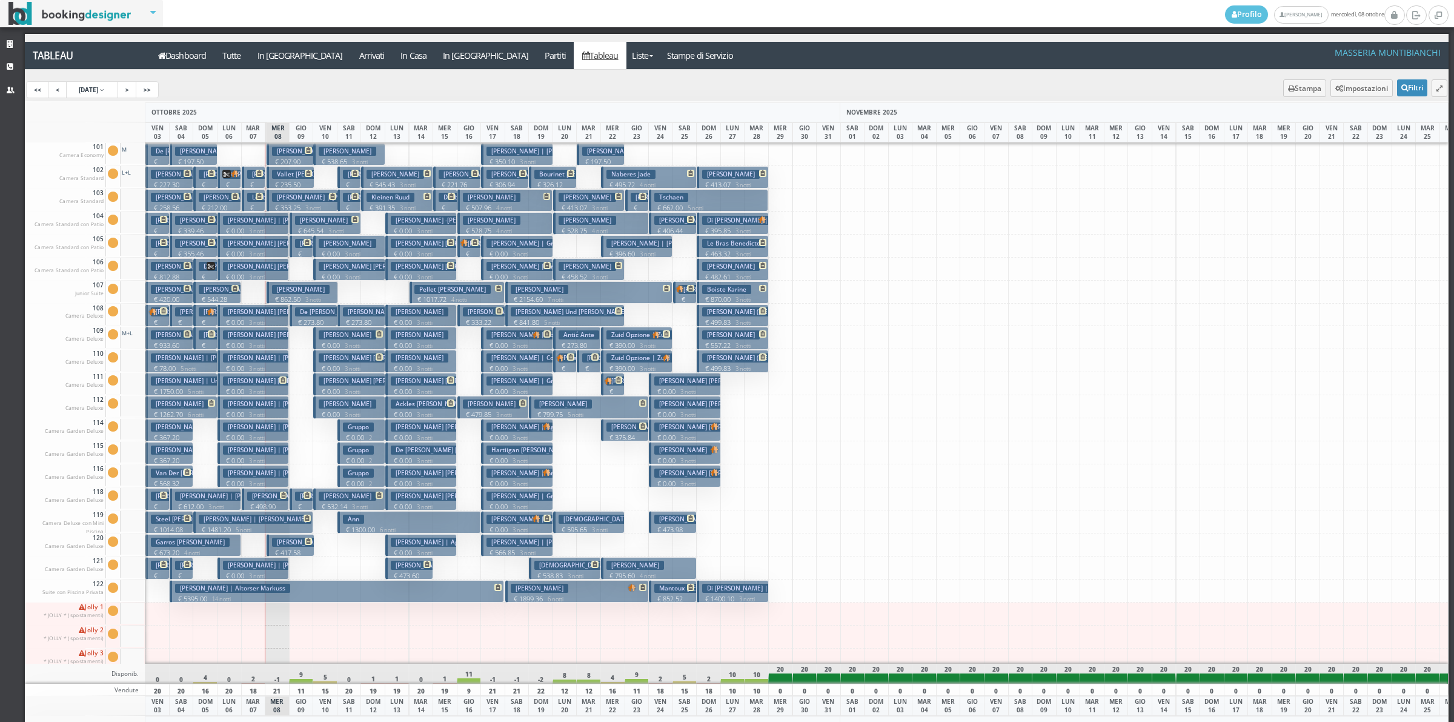
click at [525, 344] on small "3 notti" at bounding box center [518, 346] width 21 height 8
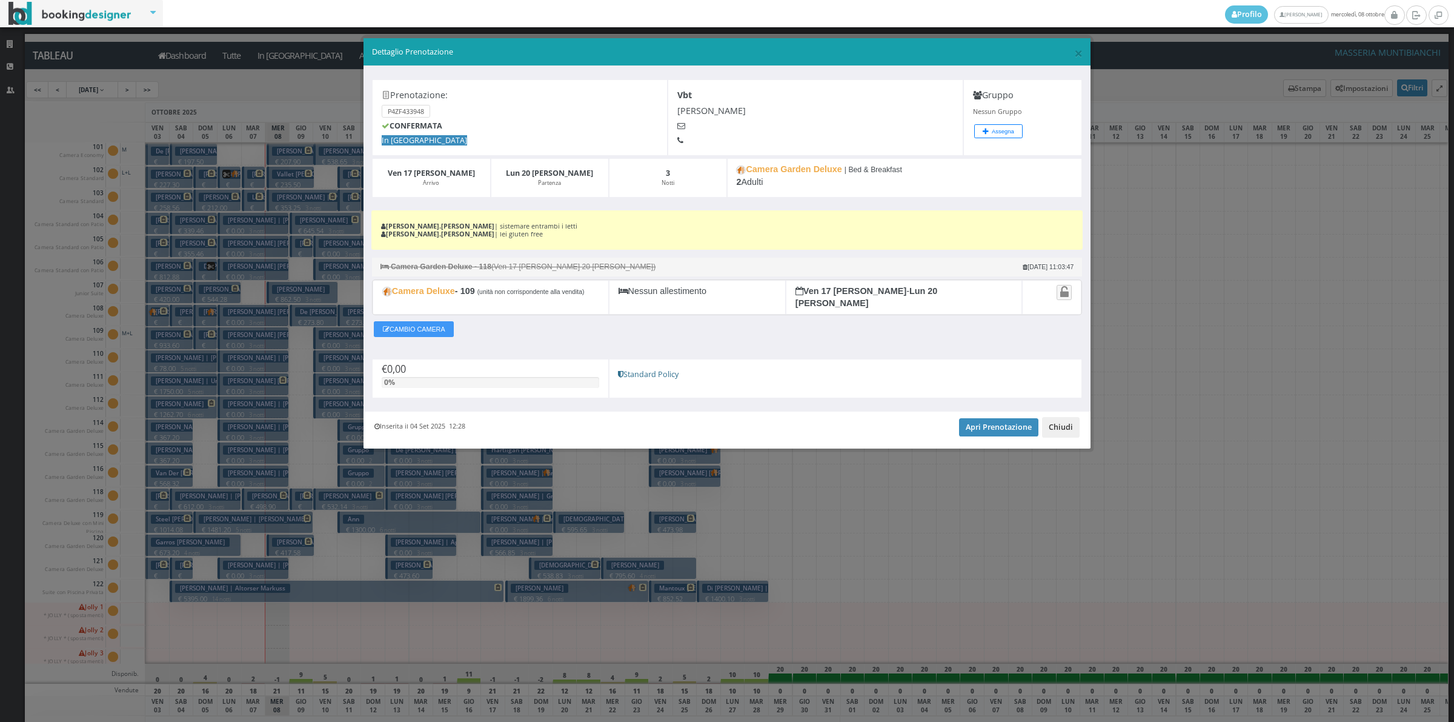
click at [1065, 418] on button "Chiudi" at bounding box center [1061, 427] width 38 height 21
